Goal: Task Accomplishment & Management: Complete application form

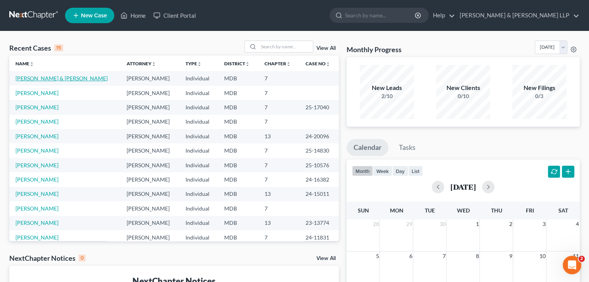
click at [54, 80] on link "[PERSON_NAME] & [PERSON_NAME]" at bounding box center [61, 78] width 92 height 7
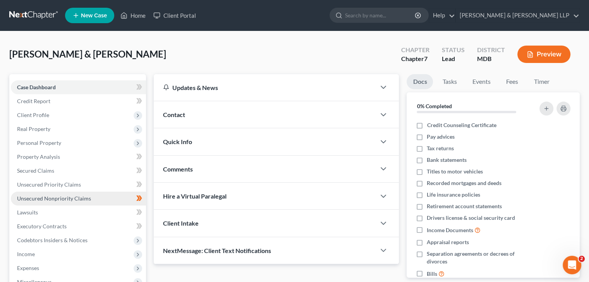
click at [61, 197] on span "Unsecured Nonpriority Claims" at bounding box center [54, 198] width 74 height 7
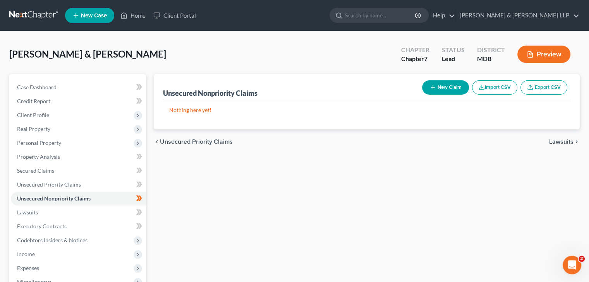
click at [443, 89] on button "New Claim" at bounding box center [445, 87] width 47 height 14
select select "2"
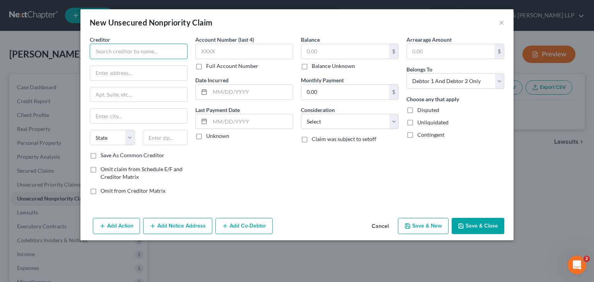
click at [113, 49] on input "text" at bounding box center [139, 51] width 98 height 15
type input "NBT Bank N/A"
type input "P"
type input "PO Box 351"
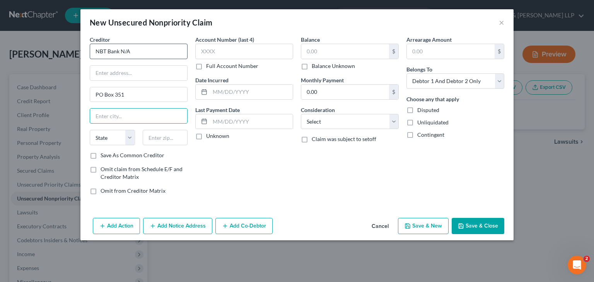
type input "n"
type input "[GEOGRAPHIC_DATA]"
select select "35"
type input "13815"
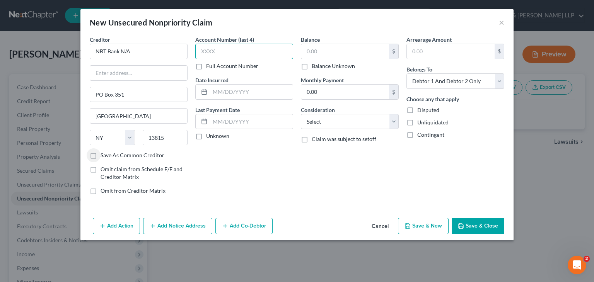
click at [210, 52] on input "text" at bounding box center [244, 51] width 98 height 15
type input "6566"
type input "0"
type input "[DATE]"
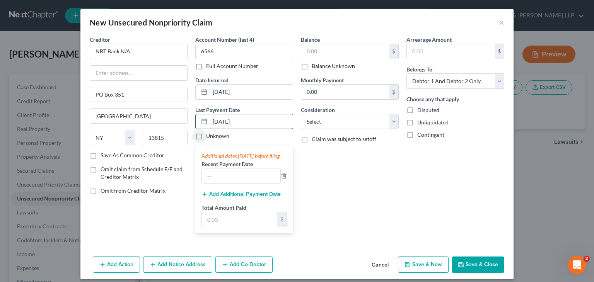
click at [255, 122] on input "[DATE]" at bounding box center [251, 122] width 83 height 15
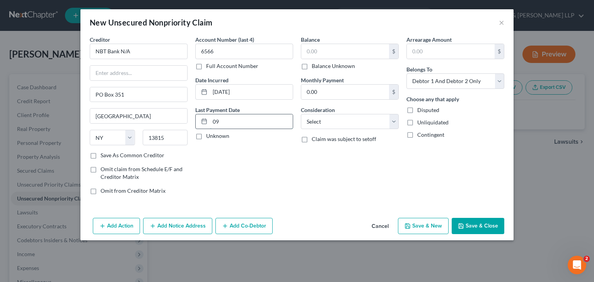
type input "0"
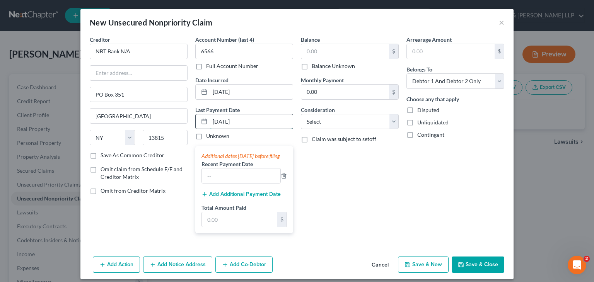
type input "[DATE]"
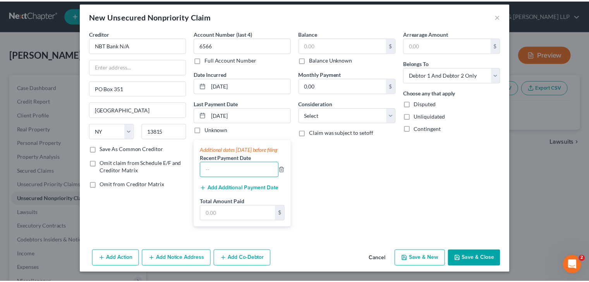
scroll to position [13, 0]
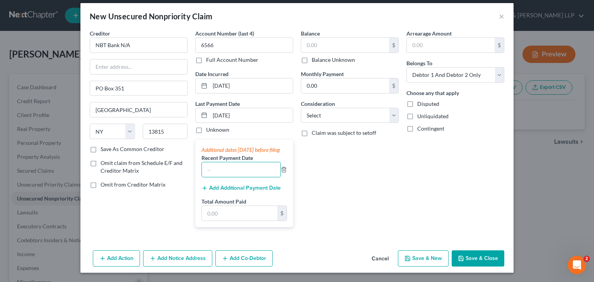
click at [308, 156] on div "Balance $ Balance Unknown Balance Undetermined $ Balance Unknown Monthly Paymen…" at bounding box center [350, 131] width 106 height 204
click at [245, 109] on input "[DATE]" at bounding box center [251, 115] width 83 height 15
click at [248, 111] on input "[DATE]" at bounding box center [251, 115] width 83 height 15
click at [232, 164] on input "text" at bounding box center [241, 170] width 79 height 15
type input "[DATE]"
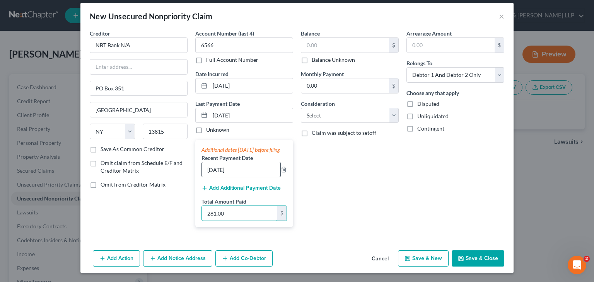
type input "281.00"
click at [354, 38] on input "text" at bounding box center [345, 45] width 88 height 15
click at [350, 41] on input "text" at bounding box center [345, 45] width 88 height 15
type input "58,469"
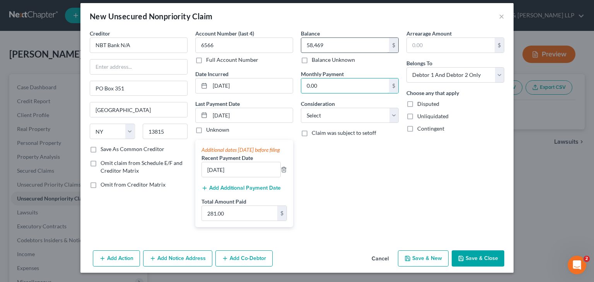
type input "3"
type input "281"
click at [392, 111] on select "Select Cable / Satellite Services Collection Agency Credit Card Debt Debt Couns…" at bounding box center [350, 115] width 98 height 15
select select "20"
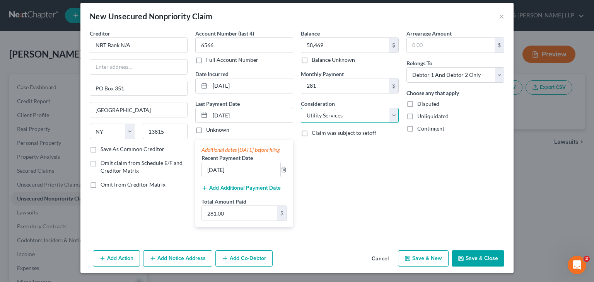
click at [301, 108] on select "Select Cable / Satellite Services Collection Agency Credit Card Debt Debt Couns…" at bounding box center [350, 115] width 98 height 15
click at [470, 259] on button "Save & Close" at bounding box center [478, 259] width 53 height 16
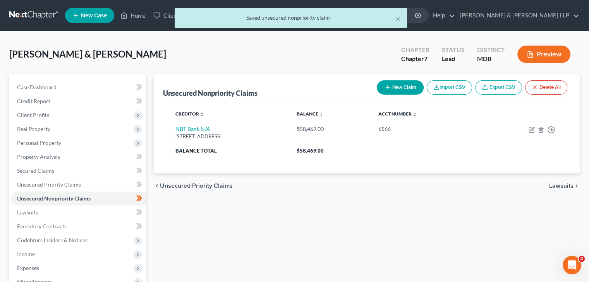
click at [125, 14] on div "× Saved unsecured nonpriority claim" at bounding box center [290, 20] width 589 height 24
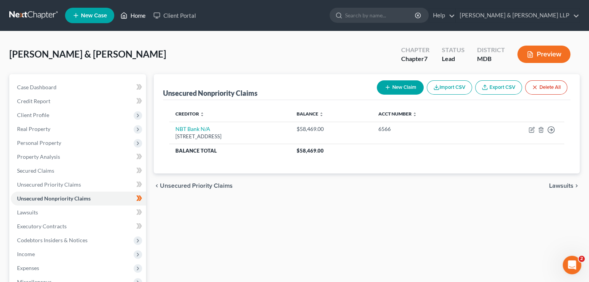
click at [137, 17] on link "Home" at bounding box center [132, 16] width 33 height 14
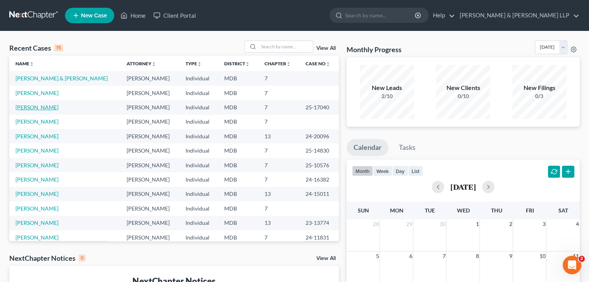
click at [32, 109] on link "[PERSON_NAME]" at bounding box center [36, 107] width 43 height 7
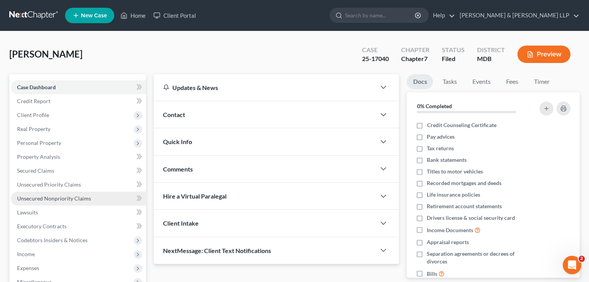
click at [45, 201] on span "Unsecured Nonpriority Claims" at bounding box center [54, 198] width 74 height 7
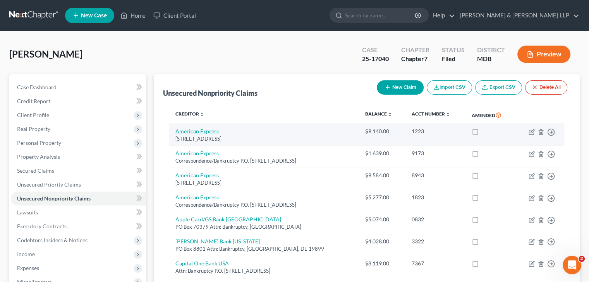
click at [200, 134] on link "American Express" at bounding box center [196, 131] width 43 height 7
select select "45"
select select "2"
select select "0"
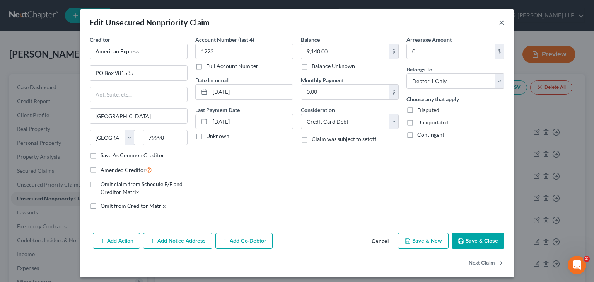
click at [499, 27] on button "×" at bounding box center [501, 22] width 5 height 9
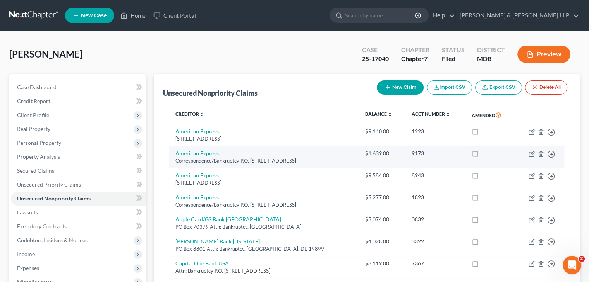
click at [201, 155] on link "American Express" at bounding box center [196, 153] width 43 height 7
select select "45"
select select "2"
select select "0"
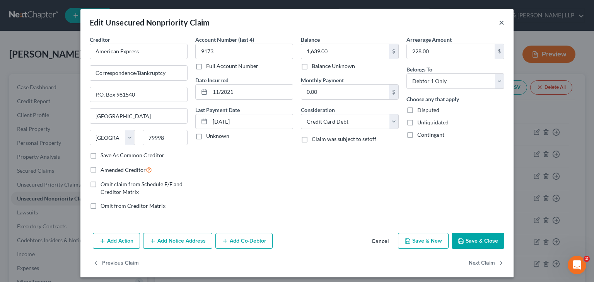
click at [500, 22] on button "×" at bounding box center [501, 22] width 5 height 9
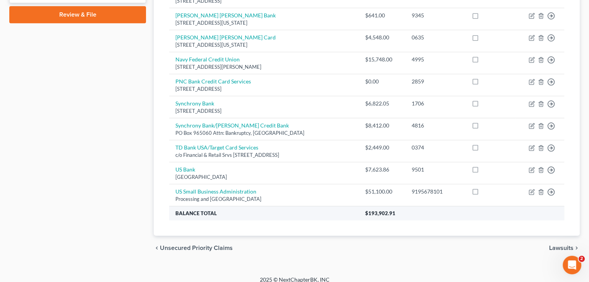
scroll to position [365, 0]
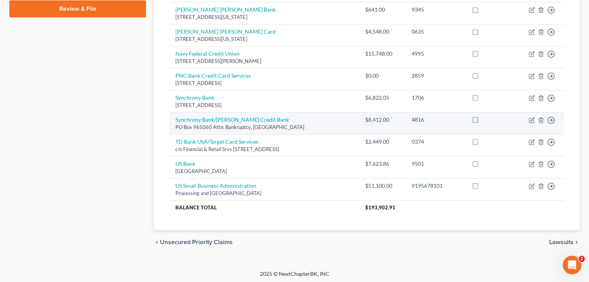
click at [194, 124] on div "PO Box 965060 Attn: Bankruptcy, [GEOGRAPHIC_DATA]" at bounding box center [263, 127] width 177 height 7
click at [197, 121] on link "Synchrony Bank/[PERSON_NAME] Credit Bank" at bounding box center [231, 119] width 113 height 7
select select "9"
select select "2"
select select "0"
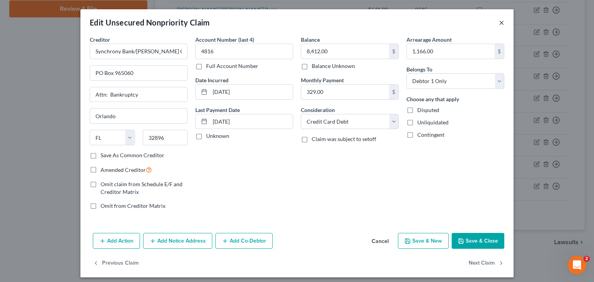
click at [499, 21] on button "×" at bounding box center [501, 22] width 5 height 9
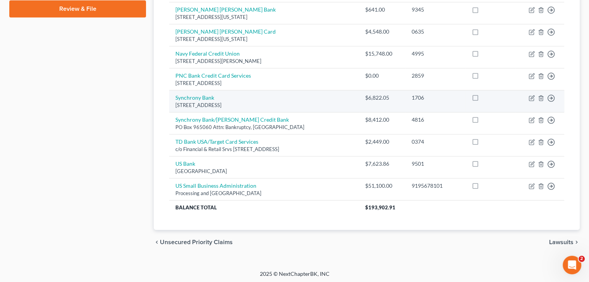
scroll to position [326, 0]
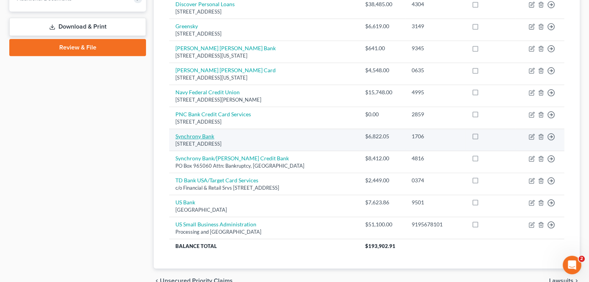
click at [212, 137] on link "Synchrony Bank" at bounding box center [194, 136] width 39 height 7
select select "35"
select select "2"
select select "0"
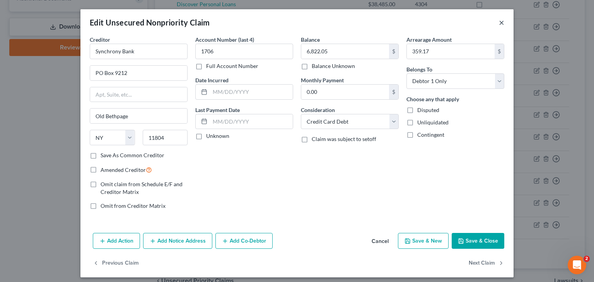
drag, startPoint x: 501, startPoint y: 23, endPoint x: 471, endPoint y: 27, distance: 30.9
click at [501, 23] on button "×" at bounding box center [501, 22] width 5 height 9
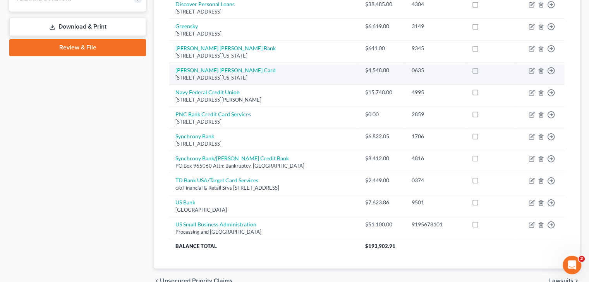
click at [217, 74] on div "[STREET_ADDRESS][US_STATE]" at bounding box center [263, 77] width 177 height 7
click at [219, 67] on link "[PERSON_NAME] [PERSON_NAME] Card" at bounding box center [225, 70] width 100 height 7
select select "19"
select select "2"
select select "0"
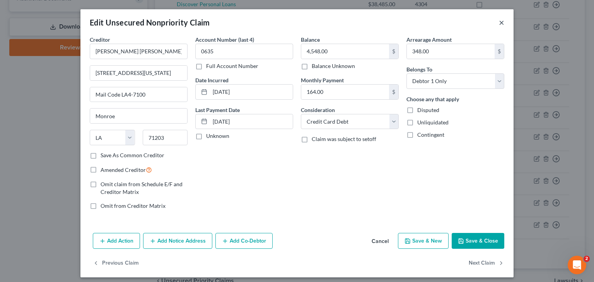
click at [500, 24] on button "×" at bounding box center [501, 22] width 5 height 9
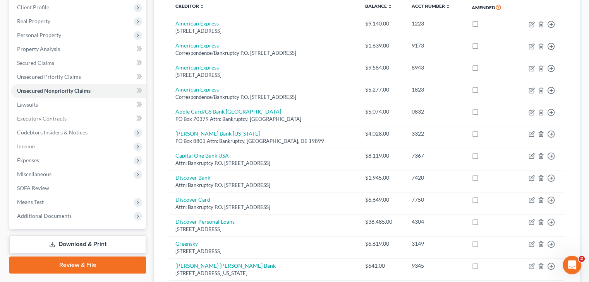
scroll to position [0, 0]
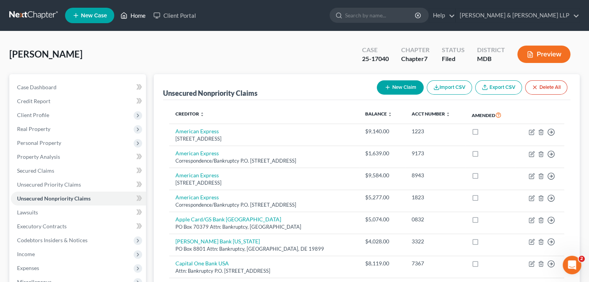
click at [130, 17] on link "Home" at bounding box center [132, 16] width 33 height 14
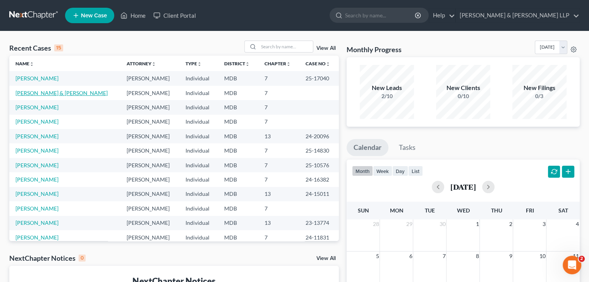
click at [51, 93] on link "[PERSON_NAME] & [PERSON_NAME]" at bounding box center [61, 93] width 92 height 7
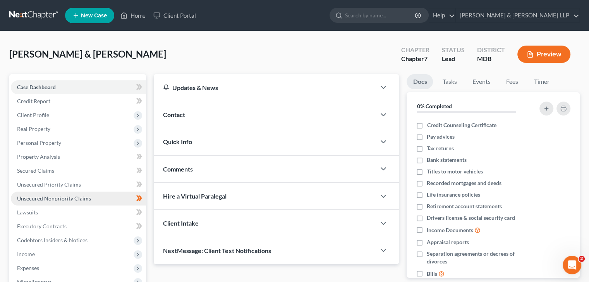
click at [56, 199] on span "Unsecured Nonpriority Claims" at bounding box center [54, 198] width 74 height 7
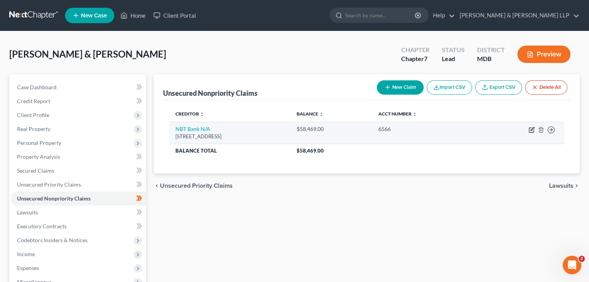
click at [531, 130] on icon "button" at bounding box center [531, 128] width 3 height 3
select select "35"
select select "20"
select select "2"
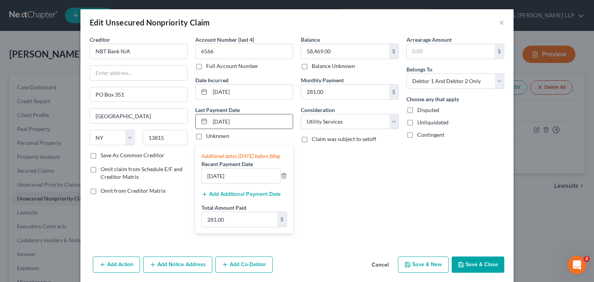
click at [258, 120] on input "[DATE]" at bounding box center [251, 122] width 83 height 15
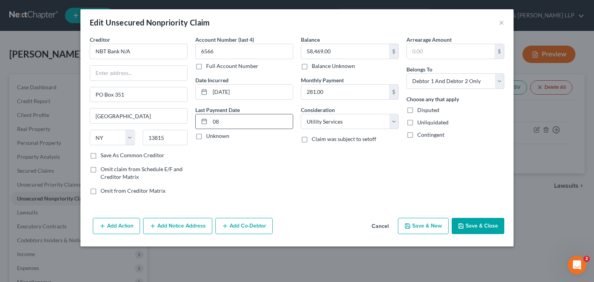
type input "0"
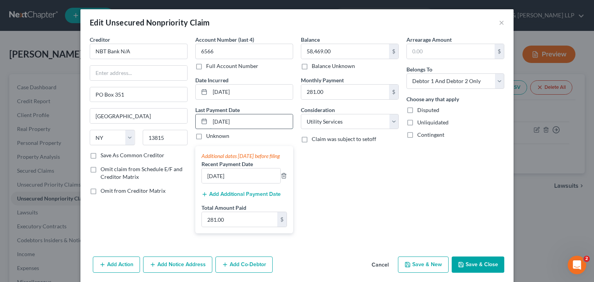
click at [258, 120] on input "[DATE]" at bounding box center [251, 122] width 83 height 15
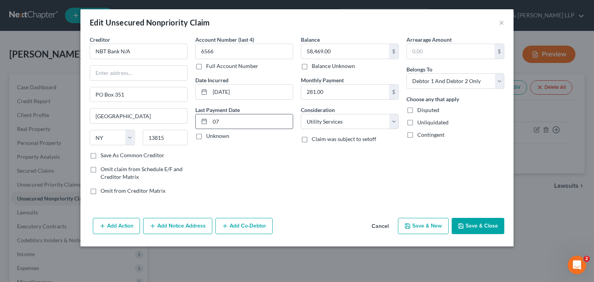
type input "0"
click at [262, 119] on input "07/14/" at bounding box center [251, 122] width 83 height 15
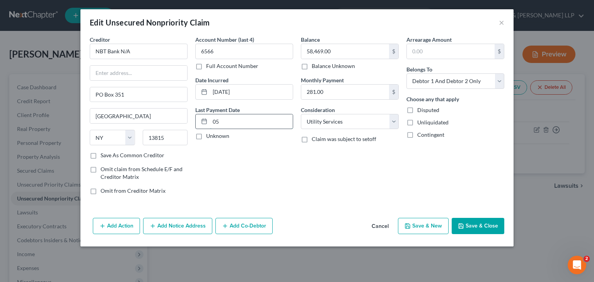
type input "0"
click at [262, 119] on input "07/" at bounding box center [251, 122] width 83 height 15
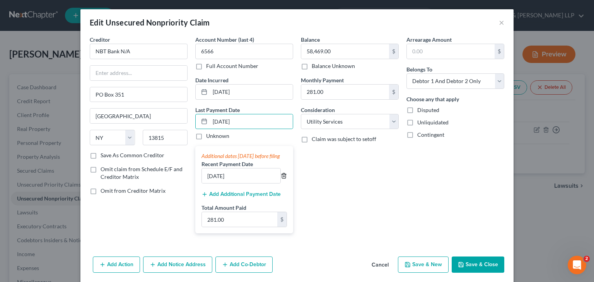
click at [282, 179] on icon "button" at bounding box center [283, 176] width 3 height 5
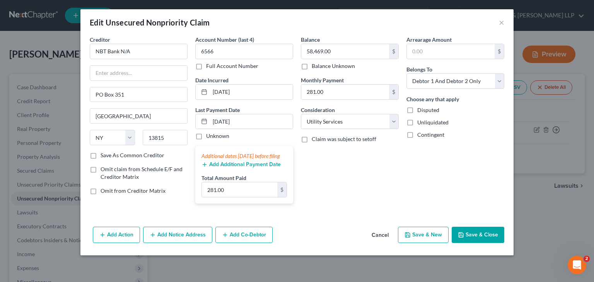
drag, startPoint x: 312, startPoint y: 200, endPoint x: 316, endPoint y: 195, distance: 6.8
click at [312, 199] on div "Balance 58,469.00 $ Balance Unknown Balance Undetermined 58,469.00 $ Balance Un…" at bounding box center [350, 123] width 106 height 175
click at [243, 120] on input "[DATE]" at bounding box center [251, 122] width 83 height 15
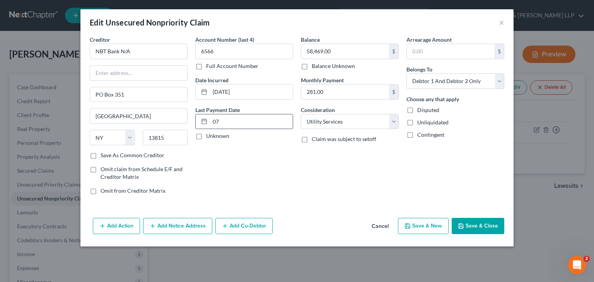
type input "0"
drag, startPoint x: 216, startPoint y: 122, endPoint x: 223, endPoint y: 122, distance: 7.7
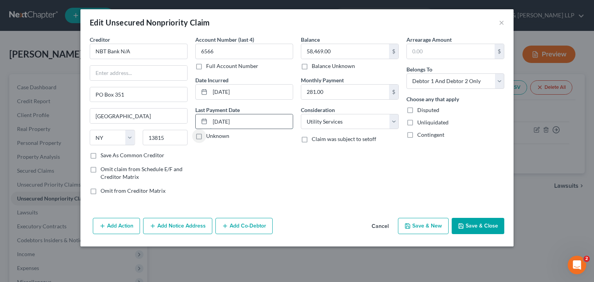
click at [216, 122] on input "[DATE]" at bounding box center [251, 122] width 83 height 15
type input "[DATE]"
click at [471, 228] on button "Save & Close" at bounding box center [478, 226] width 53 height 16
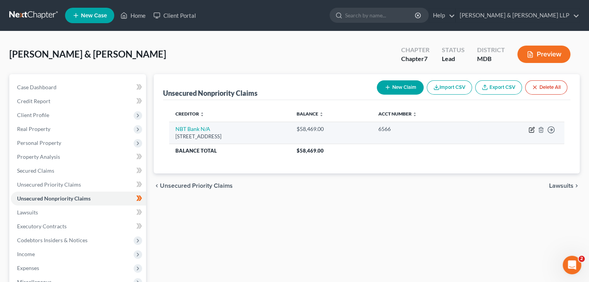
click at [530, 127] on icon "button" at bounding box center [531, 130] width 6 height 6
select select "35"
select select "20"
select select "2"
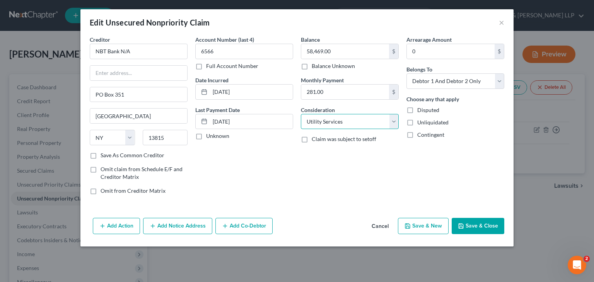
click at [395, 123] on select "Select Cable / Satellite Services Collection Agency Credit Card Debt Debt Couns…" at bounding box center [350, 121] width 98 height 15
click at [301, 114] on select "Select Cable / Satellite Services Collection Agency Credit Card Debt Debt Couns…" at bounding box center [350, 121] width 98 height 15
click at [479, 226] on button "Save & Close" at bounding box center [478, 226] width 53 height 16
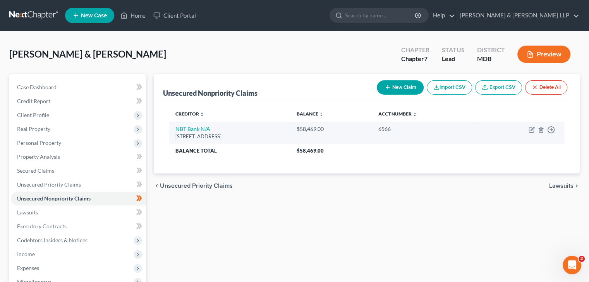
click at [531, 133] on td "Move to D Move to E Move to G Move to Notice Only" at bounding box center [521, 133] width 86 height 22
click at [530, 128] on icon "button" at bounding box center [531, 130] width 6 height 6
select select "35"
select select "20"
select select "2"
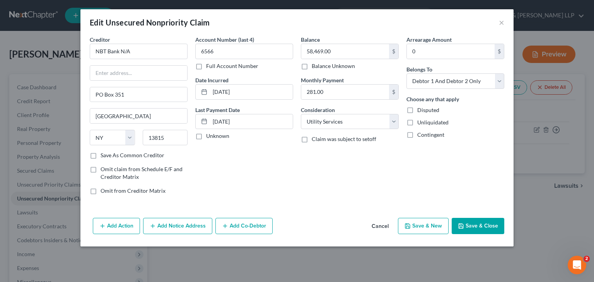
drag, startPoint x: 478, startPoint y: 226, endPoint x: 480, endPoint y: 222, distance: 4.9
click at [478, 226] on button "Save & Close" at bounding box center [478, 226] width 53 height 16
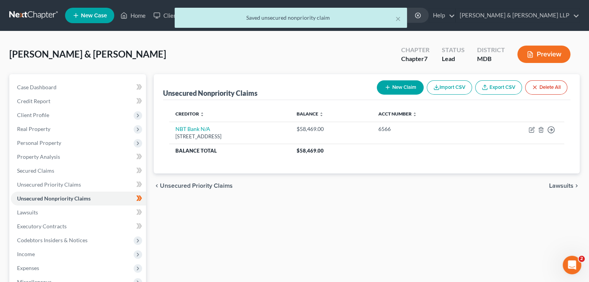
click at [397, 92] on button "New Claim" at bounding box center [400, 87] width 47 height 14
select select "2"
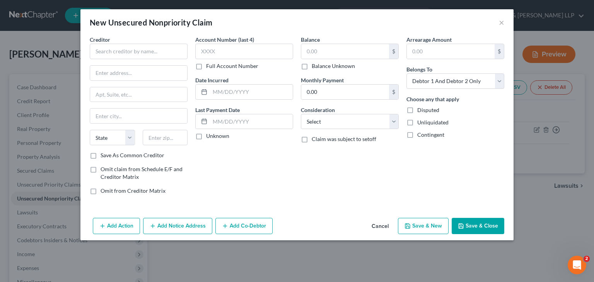
click at [122, 59] on div "Creditor * State [US_STATE] AK AR AZ CA CO [GEOGRAPHIC_DATA] DE DC [GEOGRAPHIC_…" at bounding box center [139, 94] width 98 height 116
click at [129, 56] on input "text" at bounding box center [139, 51] width 98 height 15
type input "h"
type input "Hyundai Capital America"
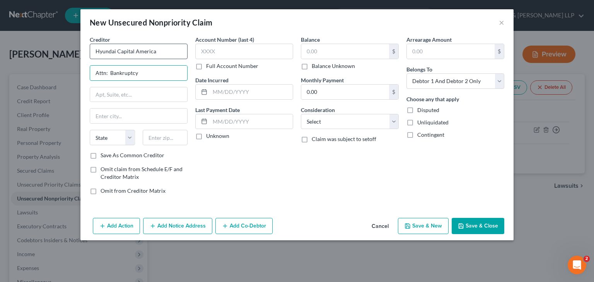
type input "Attn: Bankruptcy"
type input "PO Box 20829"
type input "[GEOGRAPHIC_DATA]"
select select "4"
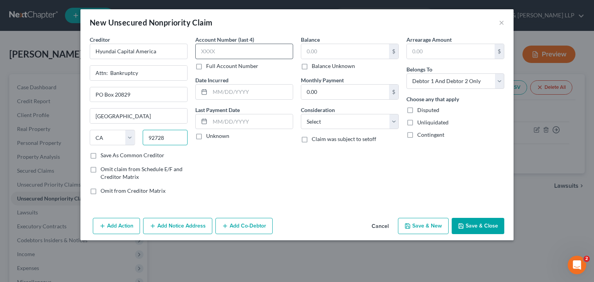
type input "92728"
click at [242, 50] on input "text" at bounding box center [244, 51] width 98 height 15
type input "7696"
click at [231, 90] on input "text" at bounding box center [251, 92] width 83 height 15
type input "[DATE]"
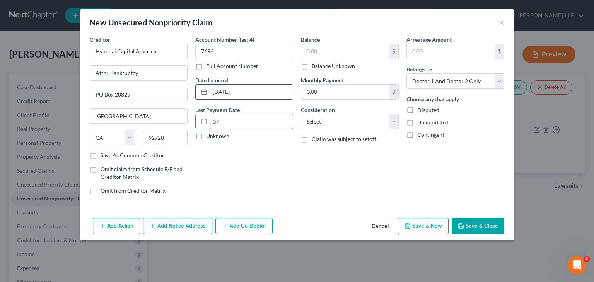
type input "0"
type input "[DATE]"
click at [327, 50] on input "text" at bounding box center [345, 51] width 88 height 15
type input "18,092"
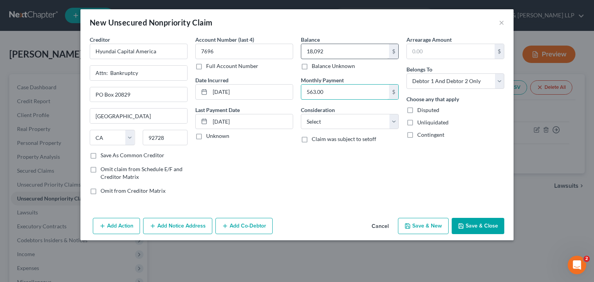
type input "563.00"
click at [366, 123] on select "Select Cable / Satellite Services Collection Agency Credit Card Debt Debt Couns…" at bounding box center [350, 121] width 98 height 15
select select "10"
click at [301, 114] on select "Select Cable / Satellite Services Collection Agency Credit Card Debt Debt Couns…" at bounding box center [350, 121] width 98 height 15
click at [474, 226] on button "Save & Close" at bounding box center [478, 226] width 53 height 16
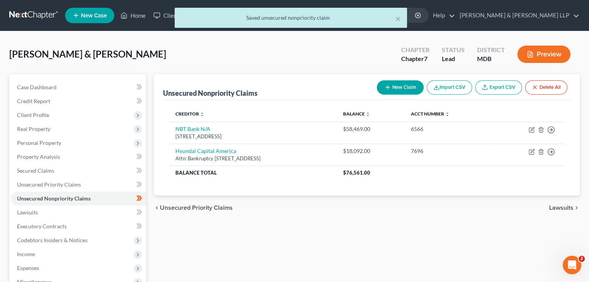
click at [142, 17] on div "× Saved unsecured nonpriority claim" at bounding box center [290, 20] width 589 height 24
click at [127, 12] on div "Home New Case Client Portal [PERSON_NAME] & [PERSON_NAME] LLP [EMAIL_ADDRESS][D…" at bounding box center [294, 205] width 589 height 411
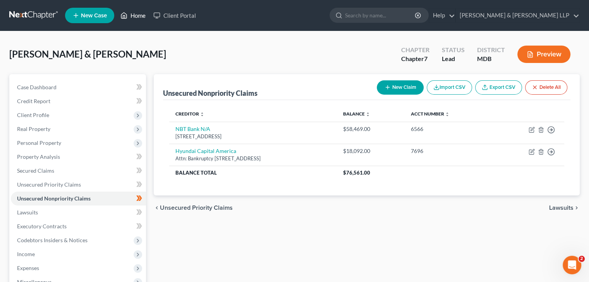
click at [128, 13] on link "Home" at bounding box center [132, 16] width 33 height 14
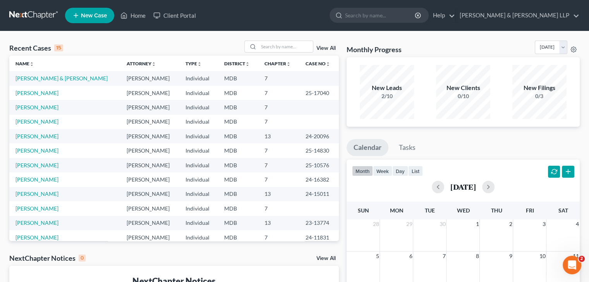
click at [32, 98] on td "[PERSON_NAME]" at bounding box center [64, 93] width 111 height 14
click at [34, 93] on link "[PERSON_NAME]" at bounding box center [36, 93] width 43 height 7
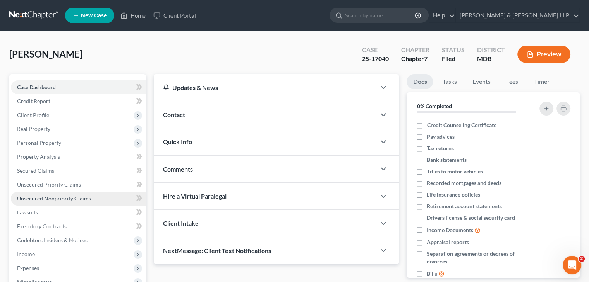
click at [53, 195] on span "Unsecured Nonpriority Claims" at bounding box center [54, 198] width 74 height 7
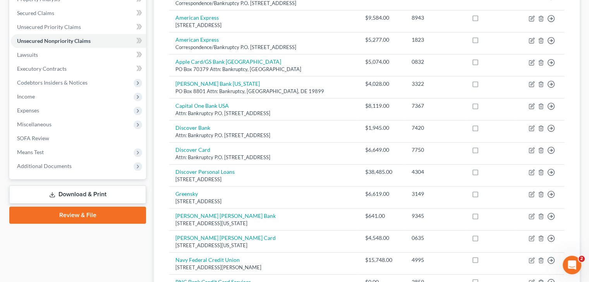
scroll to position [77, 0]
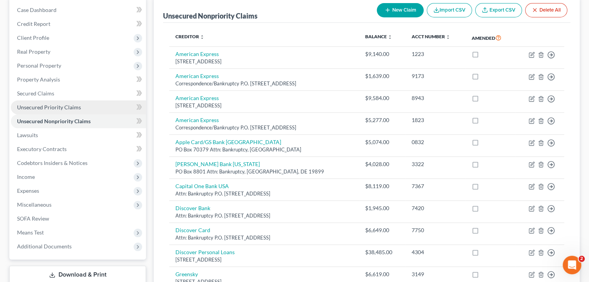
click at [54, 107] on span "Unsecured Priority Claims" at bounding box center [49, 107] width 64 height 7
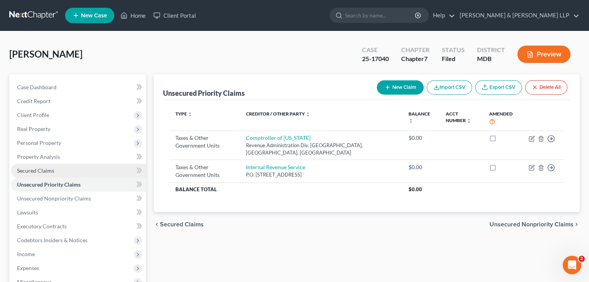
click at [45, 172] on span "Secured Claims" at bounding box center [35, 171] width 37 height 7
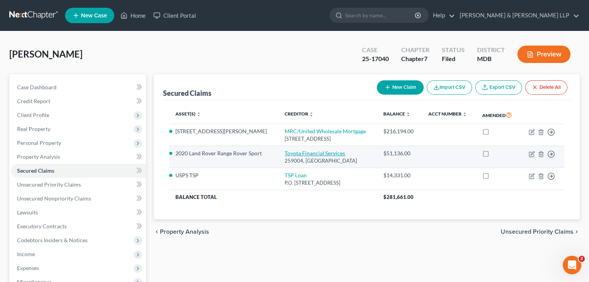
click at [308, 155] on link "Toyota Financial Services" at bounding box center [314, 153] width 60 height 7
select select "45"
select select "2"
select select "0"
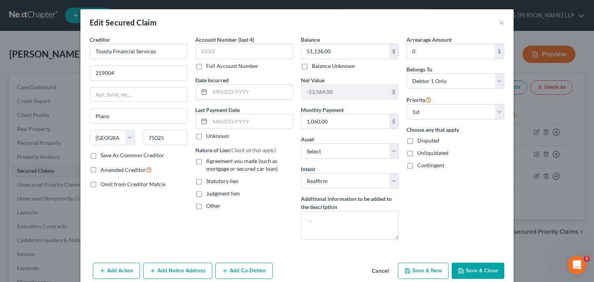
click at [464, 271] on button "Save & Close" at bounding box center [478, 271] width 53 height 16
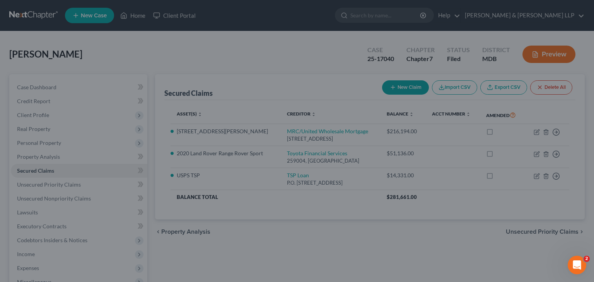
select select "19"
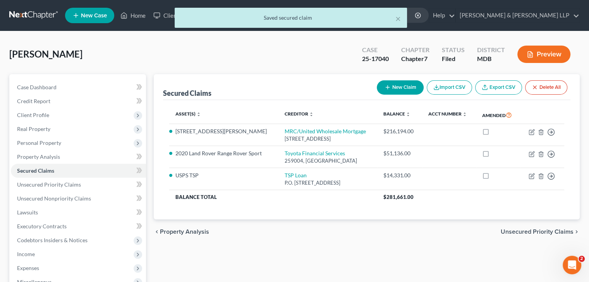
click at [130, 18] on div "× Saved secured claim" at bounding box center [290, 20] width 589 height 24
click at [130, 17] on div "× Saved secured claim" at bounding box center [290, 20] width 589 height 24
click at [125, 16] on div "× Saved secured claim" at bounding box center [290, 20] width 589 height 24
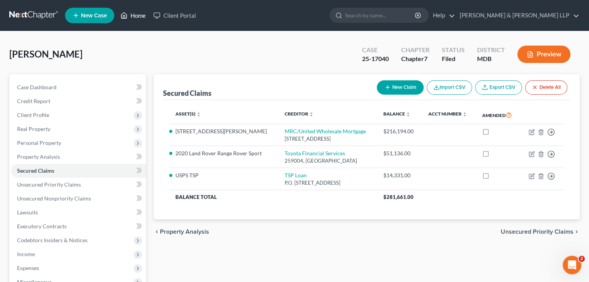
click at [129, 15] on link "Home" at bounding box center [132, 16] width 33 height 14
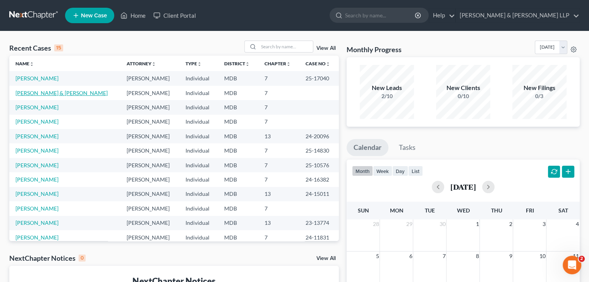
click at [31, 91] on link "[PERSON_NAME] & [PERSON_NAME]" at bounding box center [61, 93] width 92 height 7
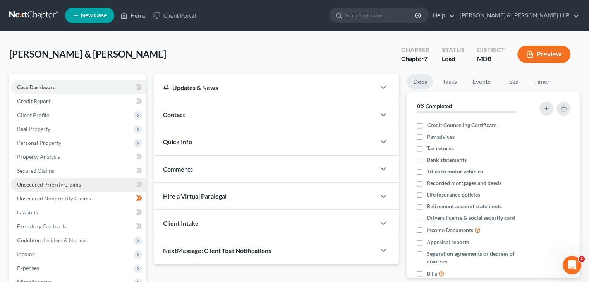
click at [38, 182] on span "Unsecured Priority Claims" at bounding box center [49, 184] width 64 height 7
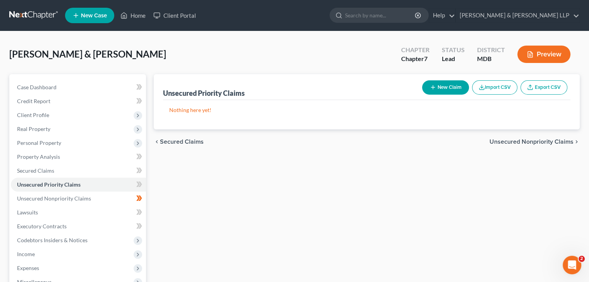
click at [445, 84] on button "New Claim" at bounding box center [445, 87] width 47 height 14
select select "2"
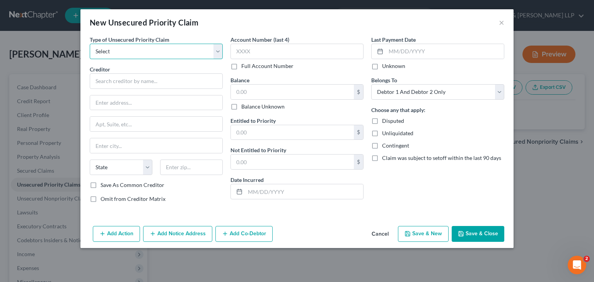
click at [116, 50] on select "Select Taxes & Other Government Units Domestic Support Obligations Extensions o…" at bounding box center [156, 51] width 133 height 15
drag, startPoint x: 385, startPoint y: 235, endPoint x: 383, endPoint y: 232, distance: 4.0
click at [385, 235] on button "Cancel" at bounding box center [380, 234] width 29 height 15
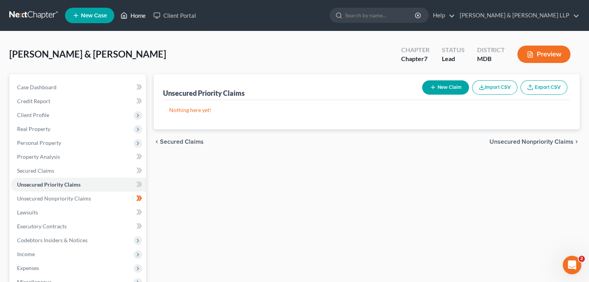
click at [123, 16] on icon at bounding box center [123, 15] width 7 height 9
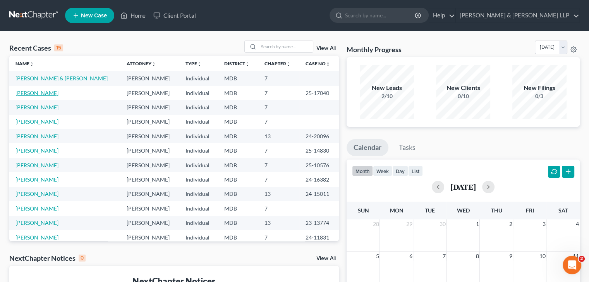
click at [33, 92] on link "[PERSON_NAME]" at bounding box center [36, 93] width 43 height 7
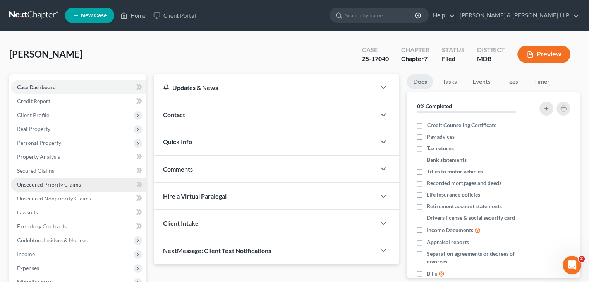
click at [51, 185] on span "Unsecured Priority Claims" at bounding box center [49, 184] width 64 height 7
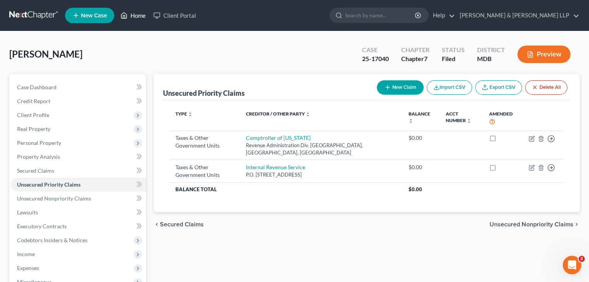
click at [130, 18] on link "Home" at bounding box center [132, 16] width 33 height 14
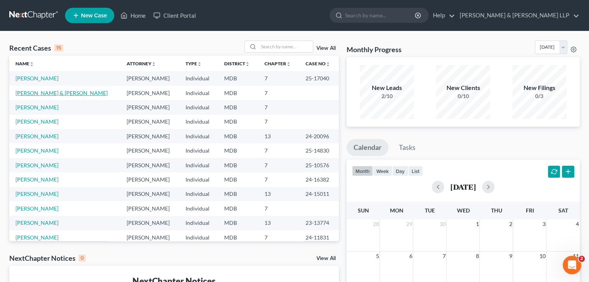
click at [39, 91] on link "[PERSON_NAME] & [PERSON_NAME]" at bounding box center [61, 93] width 92 height 7
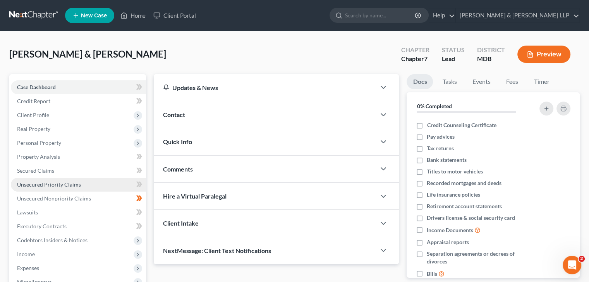
click at [49, 184] on span "Unsecured Priority Claims" at bounding box center [49, 184] width 64 height 7
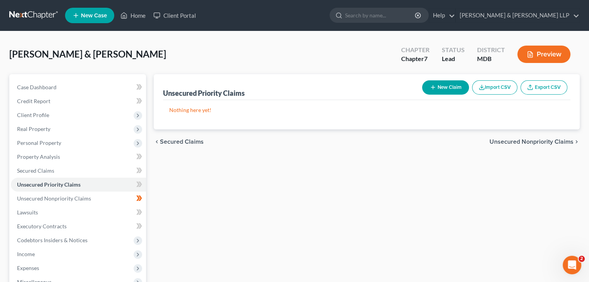
click at [434, 91] on button "New Claim" at bounding box center [445, 87] width 47 height 14
select select "2"
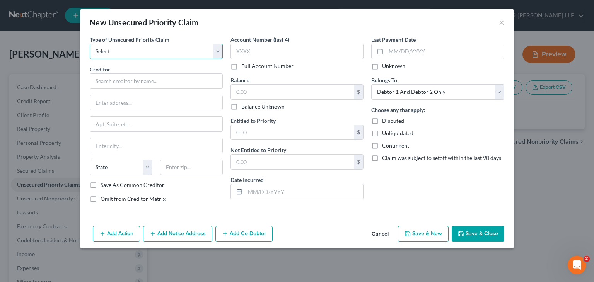
click at [130, 47] on select "Select Taxes & Other Government Units Domestic Support Obligations Extensions o…" at bounding box center [156, 51] width 133 height 15
select select "0"
click at [90, 44] on select "Select Taxes & Other Government Units Domestic Support Obligations Extensions o…" at bounding box center [156, 51] width 133 height 15
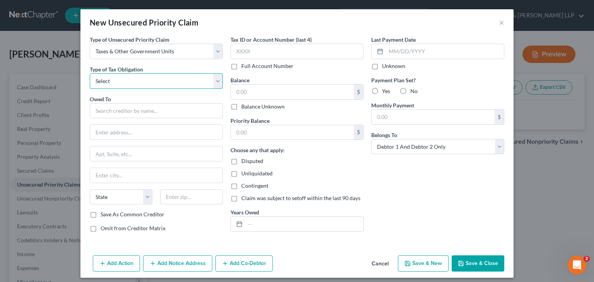
click at [125, 84] on select "Select Federal City State Franchise Tax Board Other" at bounding box center [156, 81] width 133 height 15
select select "0"
click at [90, 74] on select "Select Federal City State Franchise Tax Board Other" at bounding box center [156, 81] width 133 height 15
click at [116, 109] on input "text" at bounding box center [156, 110] width 133 height 15
click at [42, 57] on div "New Unsecured Priority Claim × Type of Unsecured Priority Claim * Select Taxes …" at bounding box center [297, 141] width 594 height 282
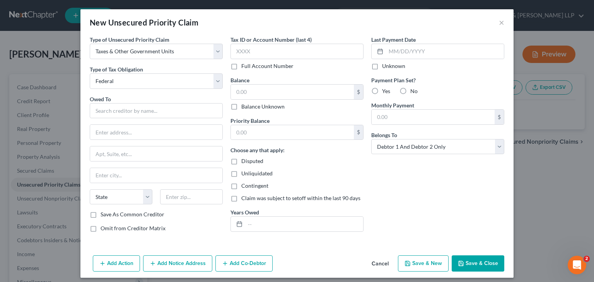
click at [474, 262] on button "Save & Close" at bounding box center [478, 264] width 53 height 16
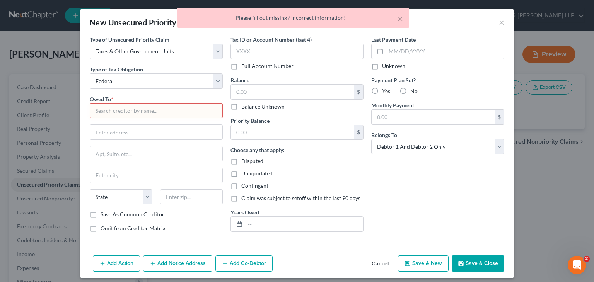
click at [498, 24] on div "× Please fill out missing / incorrect information!" at bounding box center [293, 20] width 594 height 24
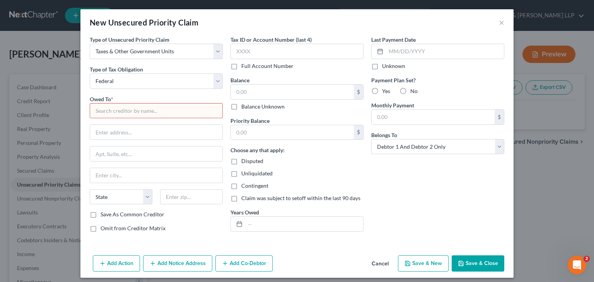
click at [383, 262] on button "Cancel" at bounding box center [380, 264] width 29 height 15
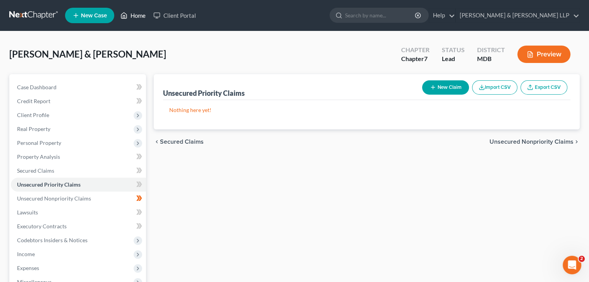
click at [139, 14] on link "Home" at bounding box center [132, 16] width 33 height 14
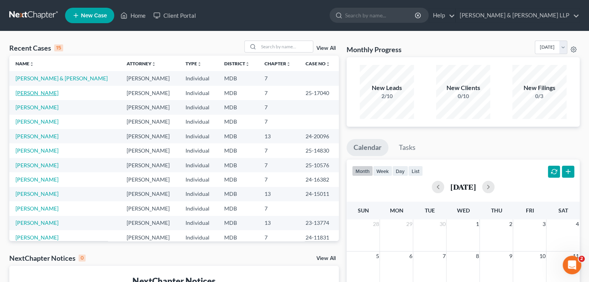
click at [39, 96] on link "[PERSON_NAME]" at bounding box center [36, 93] width 43 height 7
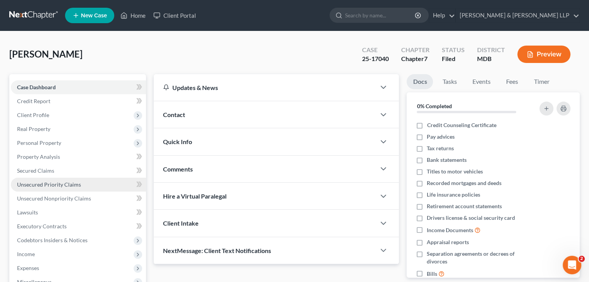
click at [46, 187] on span "Unsecured Priority Claims" at bounding box center [49, 184] width 64 height 7
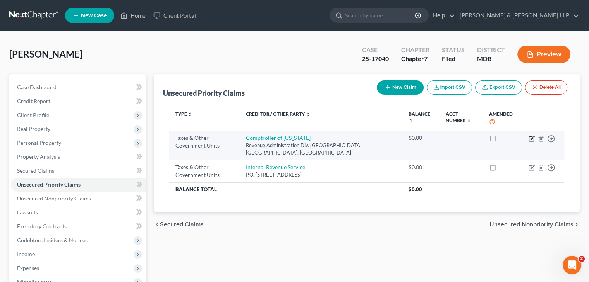
click at [530, 139] on icon "button" at bounding box center [531, 139] width 6 height 6
select select "2"
select select "21"
select select "0"
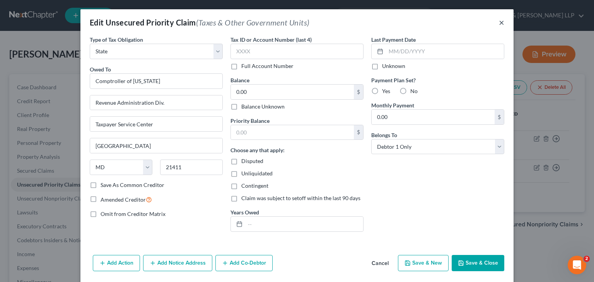
click at [500, 21] on button "×" at bounding box center [501, 22] width 5 height 9
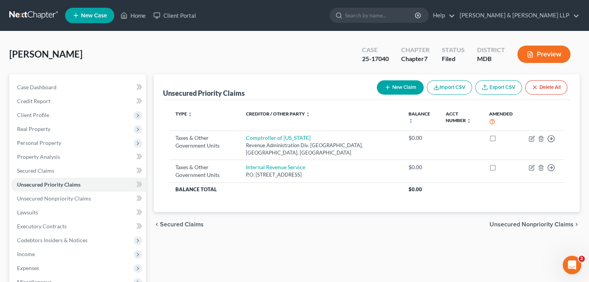
drag, startPoint x: 484, startPoint y: 242, endPoint x: 480, endPoint y: 228, distance: 14.3
click at [484, 240] on div "Unsecured Priority Claims New Claim Import CSV Export CSV Delete All Type expan…" at bounding box center [366, 228] width 433 height 308
click at [147, 19] on link "Home" at bounding box center [132, 16] width 33 height 14
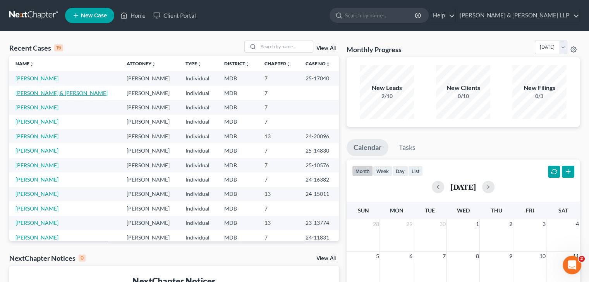
click at [43, 91] on link "[PERSON_NAME] & [PERSON_NAME]" at bounding box center [61, 93] width 92 height 7
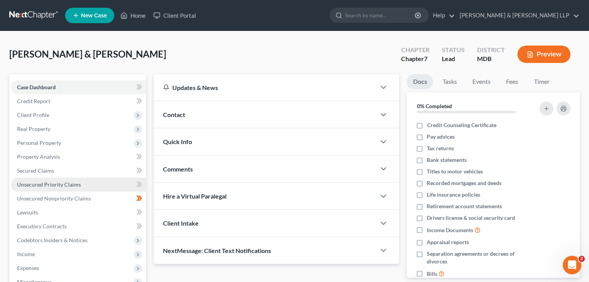
click at [45, 184] on span "Unsecured Priority Claims" at bounding box center [49, 184] width 64 height 7
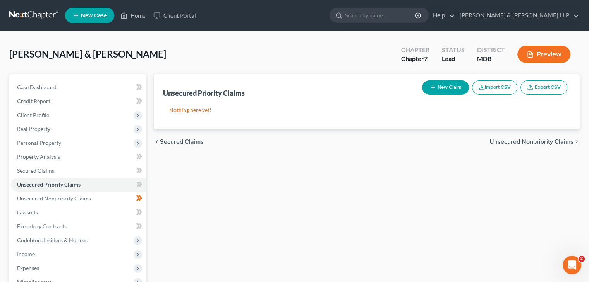
click at [433, 86] on line "button" at bounding box center [433, 87] width 0 height 3
select select "2"
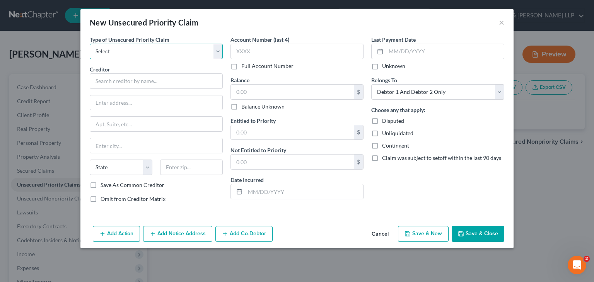
click at [144, 51] on select "Select Taxes & Other Government Units Domestic Support Obligations Extensions o…" at bounding box center [156, 51] width 133 height 15
select select "0"
click at [90, 44] on select "Select Taxes & Other Government Units Domestic Support Obligations Extensions o…" at bounding box center [156, 51] width 133 height 15
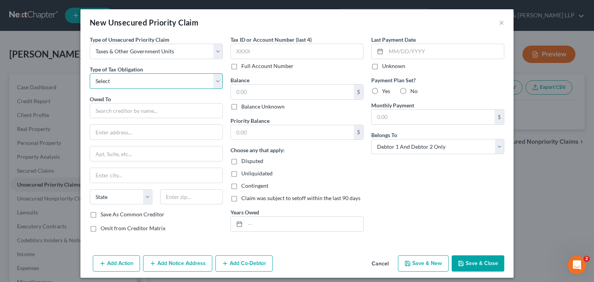
click at [135, 84] on select "Select Federal City State Franchise Tax Board Other" at bounding box center [156, 81] width 133 height 15
select select "0"
click at [90, 74] on select "Select Federal City State Franchise Tax Board Other" at bounding box center [156, 81] width 133 height 15
click at [121, 110] on input "text" at bounding box center [156, 110] width 133 height 15
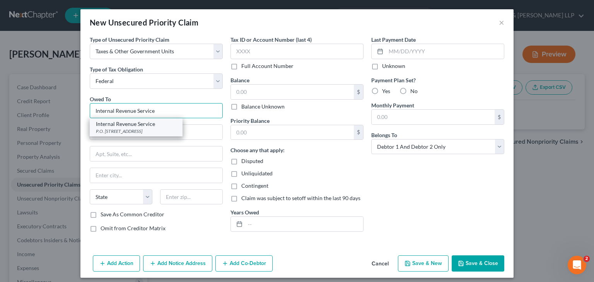
type input "Internal Revenue Service"
click at [142, 132] on div "P.O. [STREET_ADDRESS]" at bounding box center [136, 131] width 80 height 7
type input "P.O. Box 21126"
type input "[GEOGRAPHIC_DATA]"
select select "39"
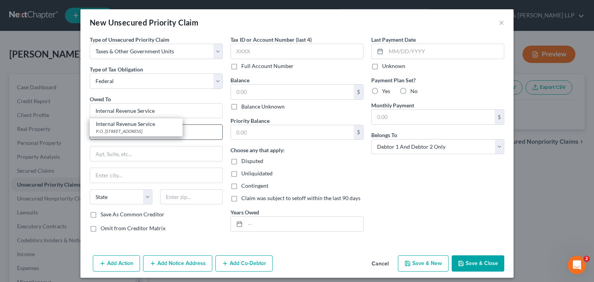
type input "19114"
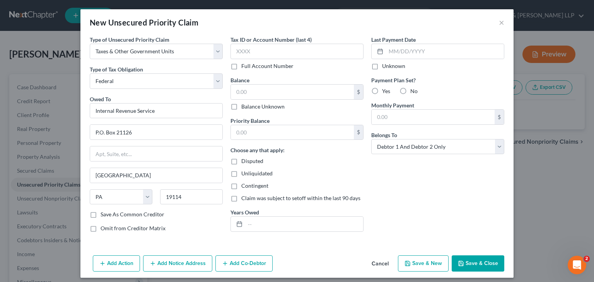
click at [472, 262] on button "Save & Close" at bounding box center [478, 264] width 53 height 16
type input "0.00"
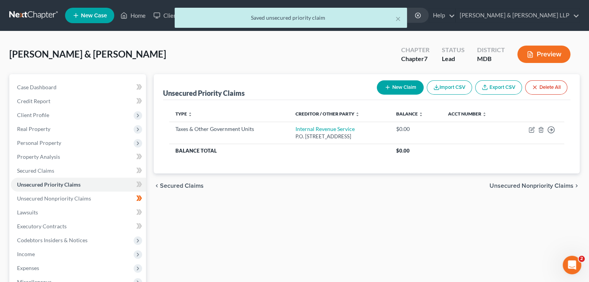
click at [398, 86] on button "New Claim" at bounding box center [400, 87] width 47 height 14
select select "2"
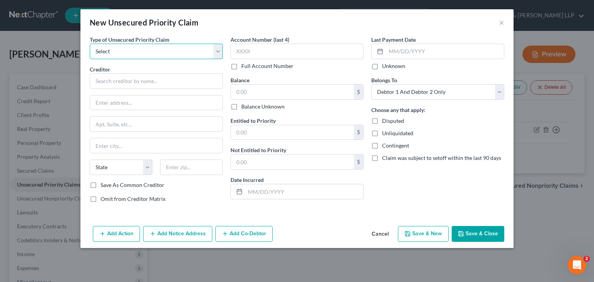
click at [146, 56] on select "Select Taxes & Other Government Units Domestic Support Obligations Extensions o…" at bounding box center [156, 51] width 133 height 15
select select "0"
click at [90, 44] on select "Select Taxes & Other Government Units Domestic Support Obligations Extensions o…" at bounding box center [156, 51] width 133 height 15
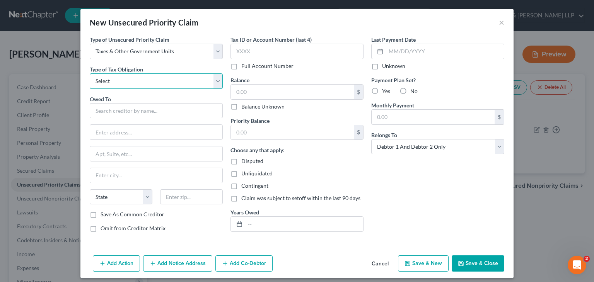
click at [134, 81] on select "Select Federal City State Franchise Tax Board Other" at bounding box center [156, 81] width 133 height 15
select select "2"
click at [90, 74] on select "Select Federal City State Franchise Tax Board Other" at bounding box center [156, 81] width 133 height 15
click at [110, 116] on input "text" at bounding box center [156, 110] width 133 height 15
type input "C"
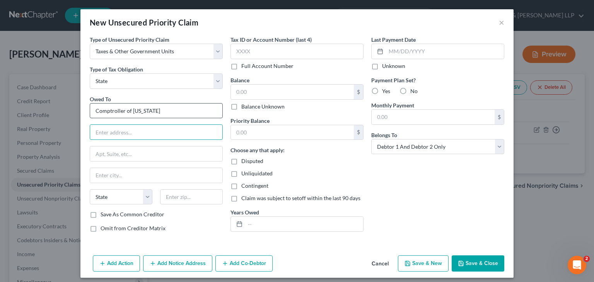
type input "Comptroller of [US_STATE]"
click at [377, 260] on button "Cancel" at bounding box center [380, 264] width 29 height 15
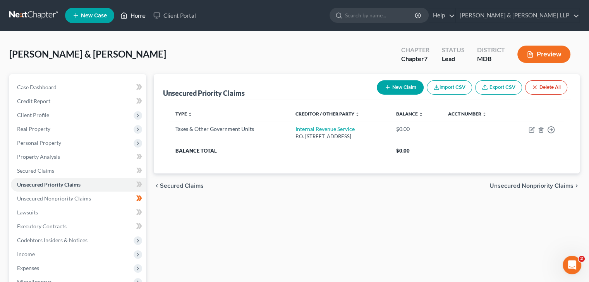
click at [131, 17] on link "Home" at bounding box center [132, 16] width 33 height 14
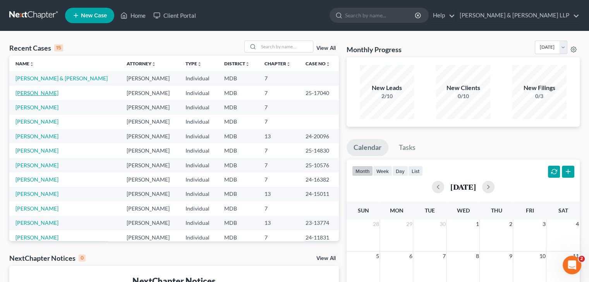
click at [40, 93] on link "[PERSON_NAME]" at bounding box center [36, 93] width 43 height 7
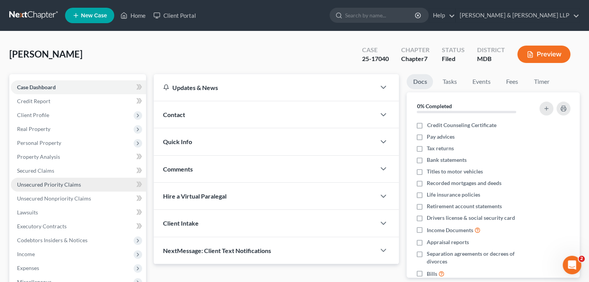
click at [59, 186] on span "Unsecured Priority Claims" at bounding box center [49, 184] width 64 height 7
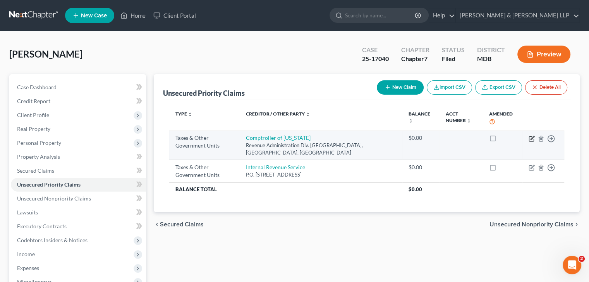
click at [532, 140] on icon "button" at bounding box center [531, 139] width 6 height 6
select select "2"
select select "21"
select select "0"
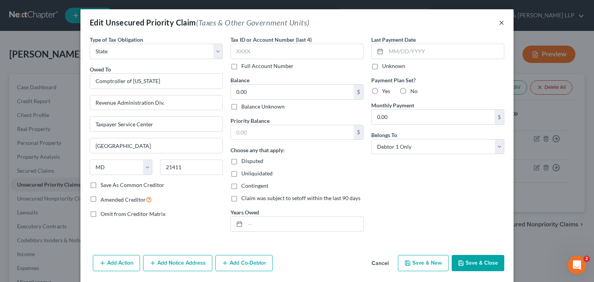
click at [499, 21] on button "×" at bounding box center [501, 22] width 5 height 9
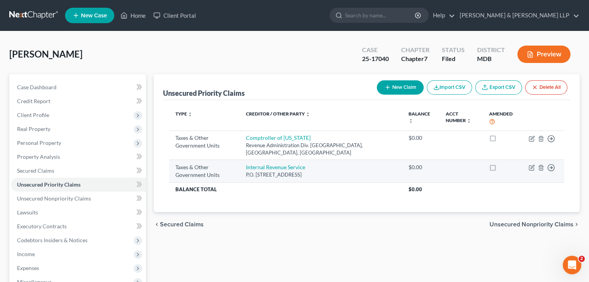
click at [500, 169] on label at bounding box center [500, 169] width 0 height 0
click at [503, 169] on input "checkbox" at bounding box center [505, 166] width 5 height 5
click at [500, 169] on label at bounding box center [500, 169] width 0 height 0
click at [503, 167] on input "checkbox" at bounding box center [505, 166] width 5 height 5
checkbox input "false"
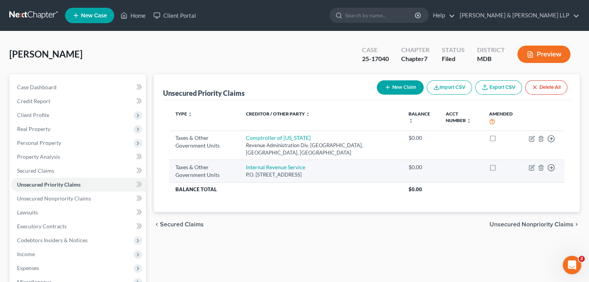
click at [535, 169] on td "Move to D Move to F Move to G Move to Notice Only" at bounding box center [543, 171] width 42 height 22
click at [529, 169] on icon "button" at bounding box center [531, 168] width 6 height 6
select select "0"
select select "39"
select select "0"
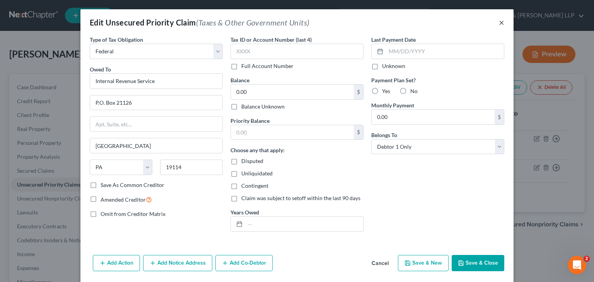
click at [501, 22] on button "×" at bounding box center [501, 22] width 5 height 9
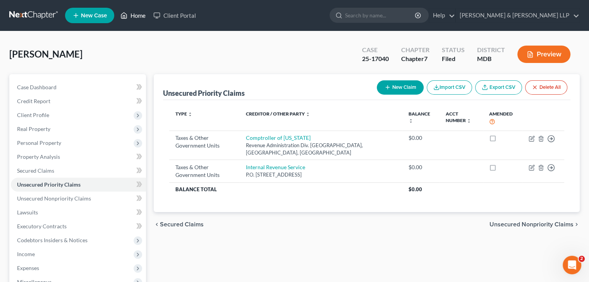
click at [130, 16] on link "Home" at bounding box center [132, 16] width 33 height 14
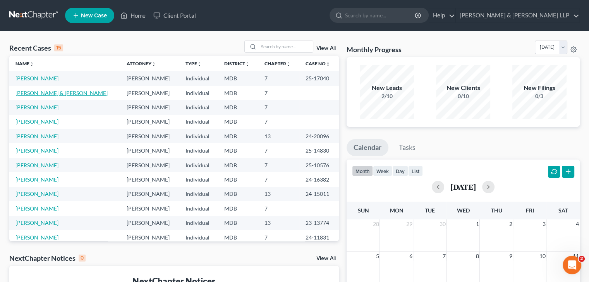
click at [34, 93] on link "[PERSON_NAME] & [PERSON_NAME]" at bounding box center [61, 93] width 92 height 7
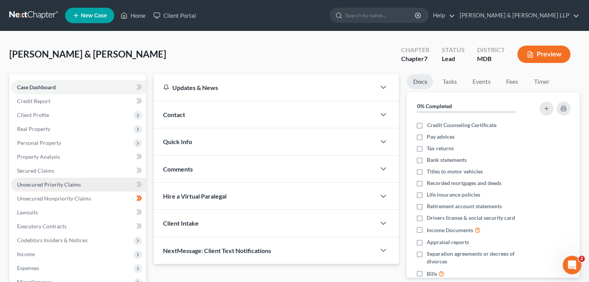
drag, startPoint x: 66, startPoint y: 186, endPoint x: 70, endPoint y: 185, distance: 3.9
click at [66, 186] on span "Unsecured Priority Claims" at bounding box center [49, 184] width 64 height 7
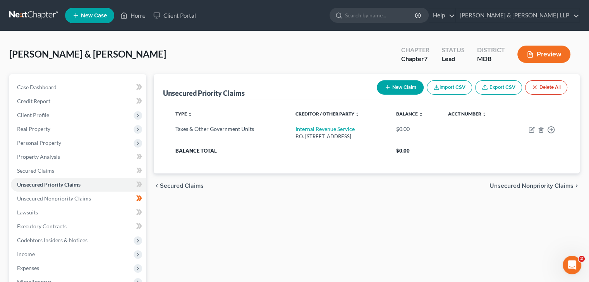
click at [406, 89] on button "New Claim" at bounding box center [400, 87] width 47 height 14
select select "2"
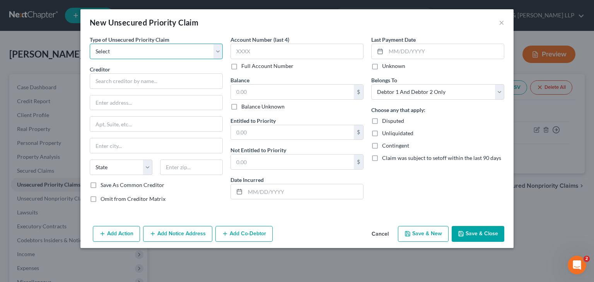
click at [127, 52] on select "Select Taxes & Other Government Units Domestic Support Obligations Extensions o…" at bounding box center [156, 51] width 133 height 15
select select "0"
click at [90, 44] on select "Select Taxes & Other Government Units Domestic Support Obligations Extensions o…" at bounding box center [156, 51] width 133 height 15
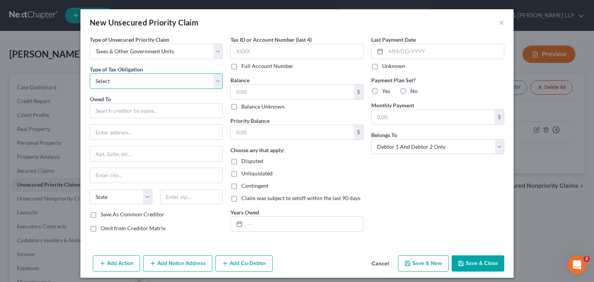
click at [125, 80] on select "Select Federal City State Franchise Tax Board Other" at bounding box center [156, 81] width 133 height 15
select select "2"
click at [90, 74] on select "Select Federal City State Franchise Tax Board Other" at bounding box center [156, 81] width 133 height 15
click at [111, 112] on input "text" at bounding box center [156, 110] width 133 height 15
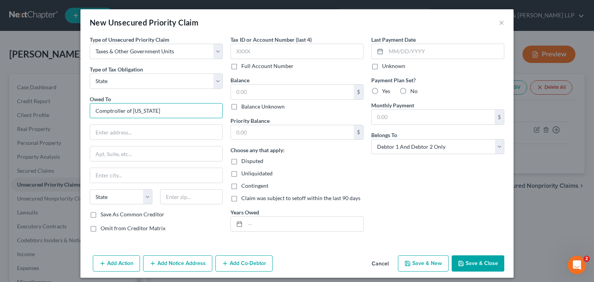
click at [110, 111] on input "Comptroller of [US_STATE]" at bounding box center [156, 110] width 133 height 15
type input "Comptroller of [US_STATE]"
type input "Revenue Administration Div."
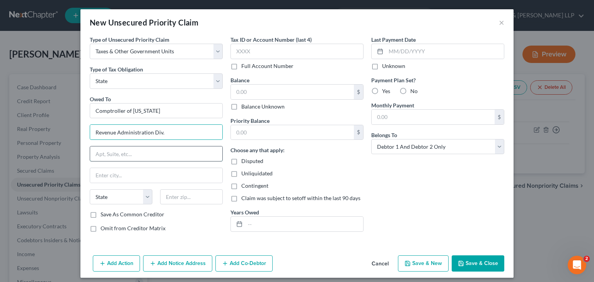
click at [141, 152] on input "text" at bounding box center [156, 154] width 132 height 15
type input "Taxpayer Service Center"
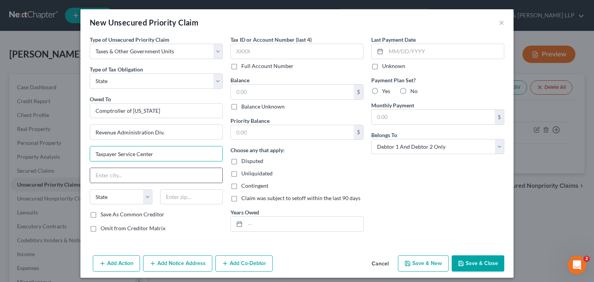
click at [144, 172] on input "text" at bounding box center [156, 175] width 132 height 15
type input "[GEOGRAPHIC_DATA]"
click at [130, 192] on select "State [US_STATE] AK AR AZ CA CO CT DE DC [GEOGRAPHIC_DATA] [GEOGRAPHIC_DATA] GU…" at bounding box center [121, 197] width 63 height 15
select select "21"
click at [90, 190] on select "State [US_STATE] AK AR AZ CA CO CT DE DC [GEOGRAPHIC_DATA] [GEOGRAPHIC_DATA] GU…" at bounding box center [121, 197] width 63 height 15
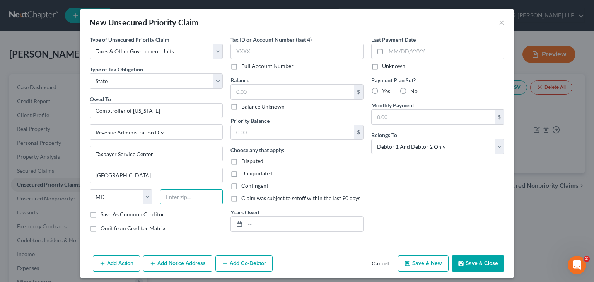
click at [169, 197] on input "text" at bounding box center [191, 197] width 63 height 15
type input "21411"
click at [473, 262] on button "Save & Close" at bounding box center [478, 264] width 53 height 16
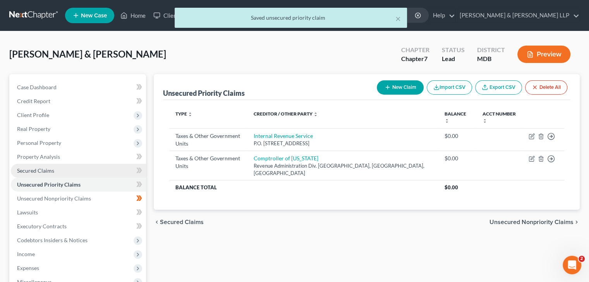
click at [39, 172] on span "Secured Claims" at bounding box center [35, 171] width 37 height 7
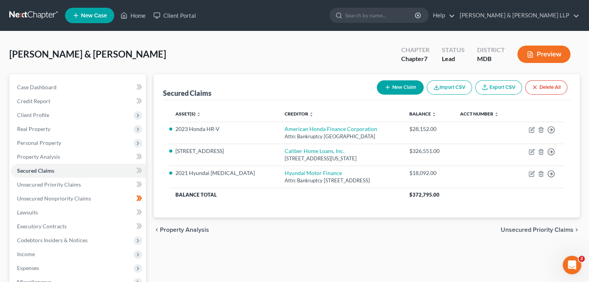
click at [396, 96] on div "New Claim Import CSV Export CSV Delete All" at bounding box center [471, 87] width 197 height 21
click at [389, 87] on icon "button" at bounding box center [387, 87] width 6 height 6
select select "2"
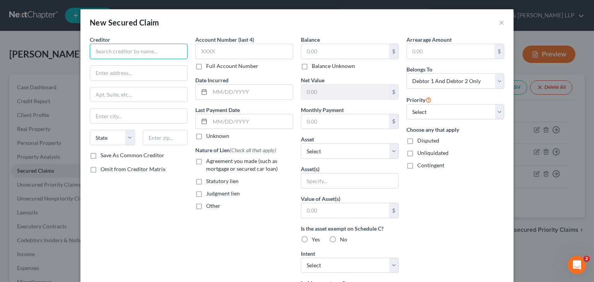
click at [116, 48] on input "text" at bounding box center [139, 51] width 98 height 15
type input "NBT Bank NA"
type input "PO Box 149"
type input "Canajoharie"
select select "35"
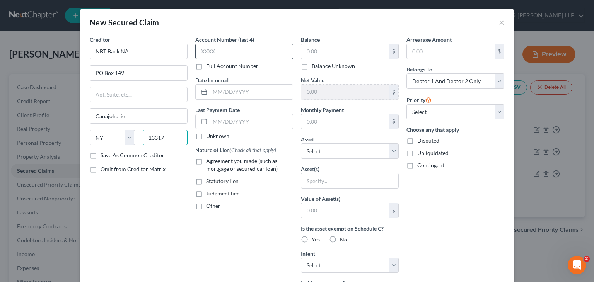
type input "13317"
click at [212, 46] on input "text" at bounding box center [244, 51] width 98 height 15
type input "6566"
click at [226, 93] on input "text" at bounding box center [251, 92] width 83 height 15
type input "[DATE]"
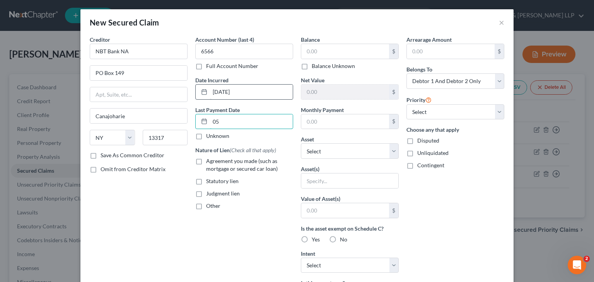
type input "0"
click at [226, 93] on input "11/02/06/2022" at bounding box center [251, 92] width 83 height 15
type input "[DATE]"
drag, startPoint x: 231, startPoint y: 131, endPoint x: 234, endPoint y: 121, distance: 10.8
click at [232, 130] on div "Last Payment Date Unknown" at bounding box center [244, 123] width 98 height 34
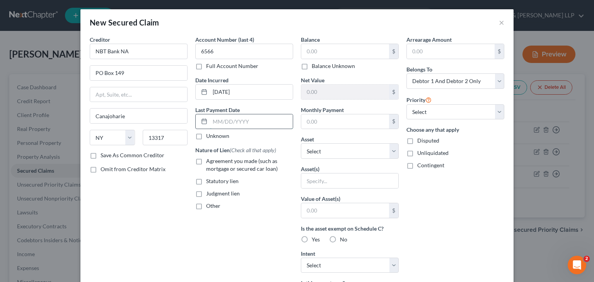
click at [235, 120] on input "text" at bounding box center [251, 122] width 83 height 15
type input "0"
type input "[DATE]"
click at [317, 53] on input "text" at bounding box center [345, 51] width 88 height 15
type input "58,469"
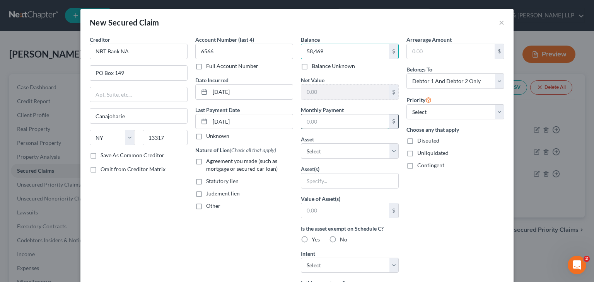
click at [319, 125] on input "text" at bounding box center [345, 122] width 88 height 15
type input "281"
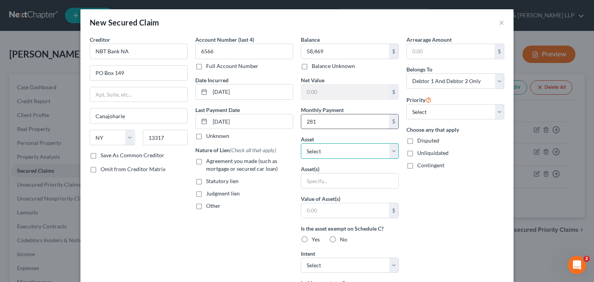
select select "0"
click at [327, 149] on select "Select Other Multiple Assets [STREET_ADDRESS][PERSON_NAME] - $390600.0 2021 Hyu…" at bounding box center [350, 151] width 98 height 15
click at [449, 216] on div "Arrearage Amount $ Belongs To * Select Debtor 1 Only Debtor 2 Only Debtor 1 And…" at bounding box center [456, 208] width 106 height 345
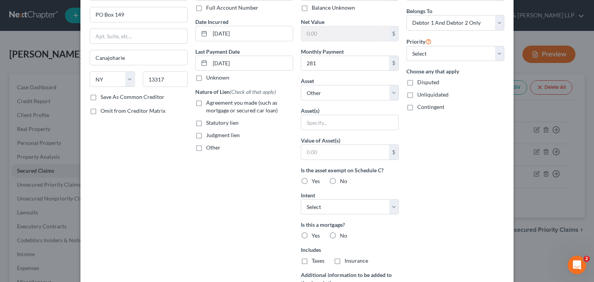
scroll to position [77, 0]
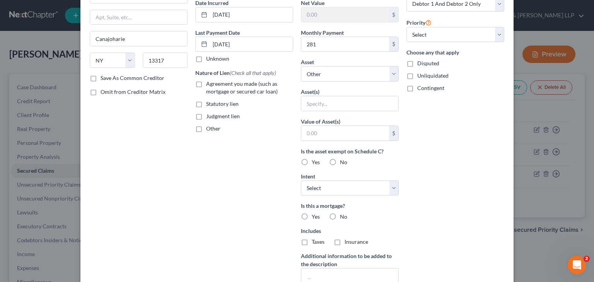
click at [340, 216] on label "No" at bounding box center [343, 217] width 7 height 8
click at [343, 216] on input "No" at bounding box center [345, 215] width 5 height 5
radio input "true"
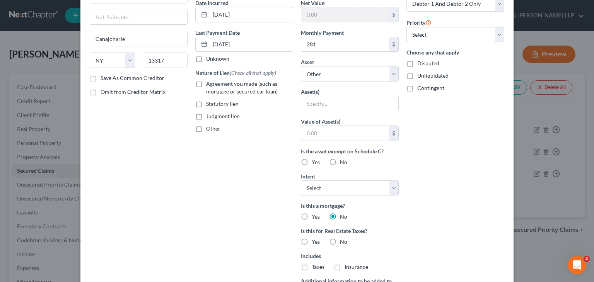
click at [340, 238] on label "No" at bounding box center [343, 242] width 7 height 8
click at [343, 238] on input "No" at bounding box center [345, 240] width 5 height 5
radio input "true"
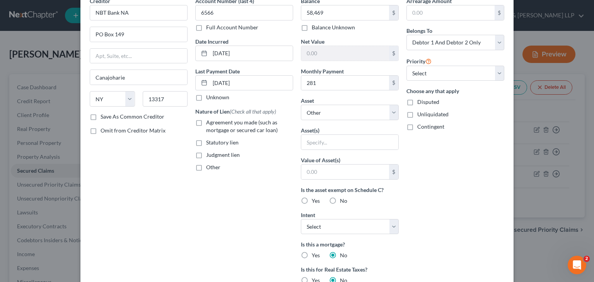
scroll to position [0, 0]
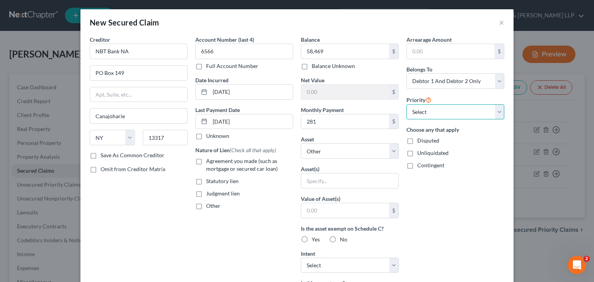
click at [498, 110] on select "Select 1st 2nd 3rd 4th 5th 6th 7th 8th 9th 10th 11th 12th 13th 14th 15th 16th 1…" at bounding box center [456, 111] width 98 height 15
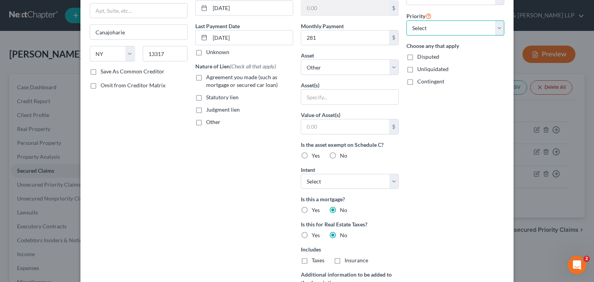
scroll to position [171, 0]
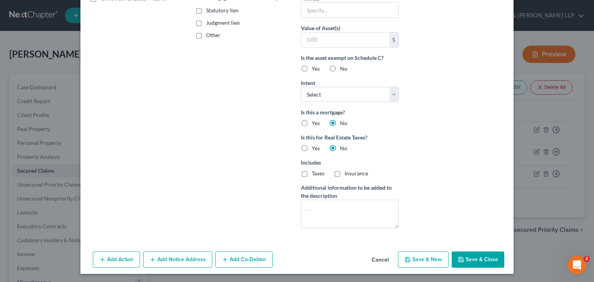
click at [460, 258] on icon "button" at bounding box center [461, 260] width 6 height 6
select select
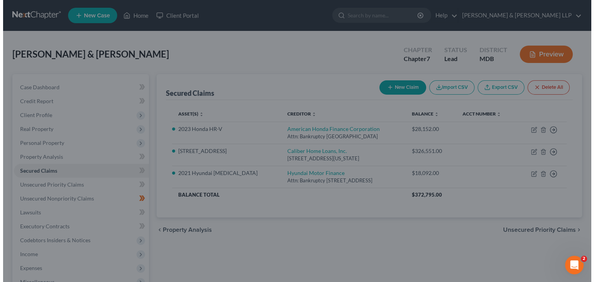
scroll to position [0, 0]
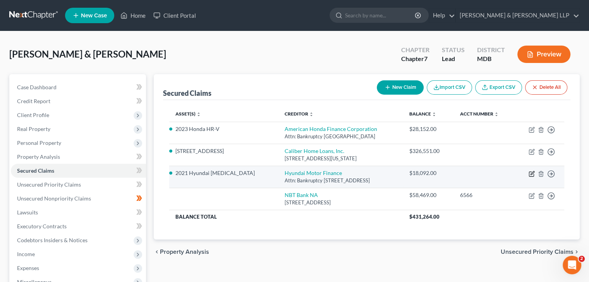
click at [530, 172] on icon "button" at bounding box center [531, 174] width 6 height 6
select select "4"
select select "3"
select select "2"
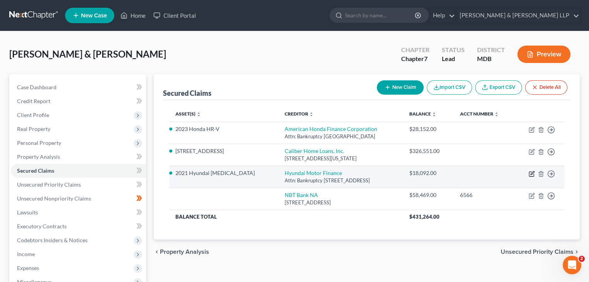
select select "0"
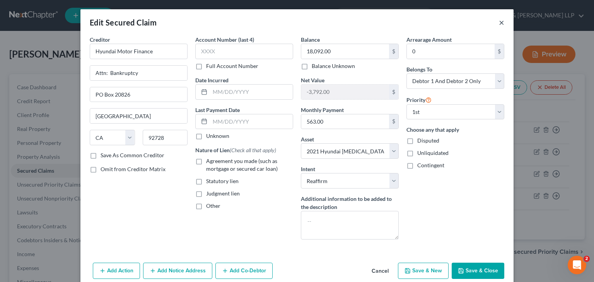
click at [499, 23] on button "×" at bounding box center [501, 22] width 5 height 9
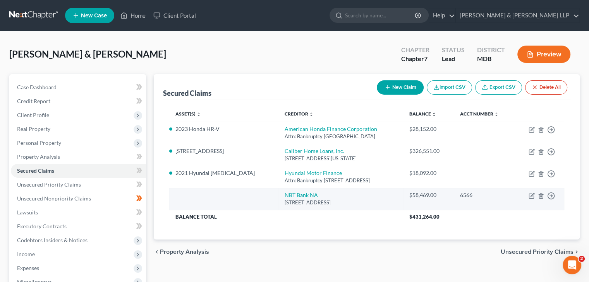
click at [535, 199] on td "Move to E Move to F Move to G Move to Notice Only" at bounding box center [539, 199] width 50 height 22
click at [528, 197] on icon "button" at bounding box center [531, 196] width 6 height 6
select select "35"
select select "0"
select select "2"
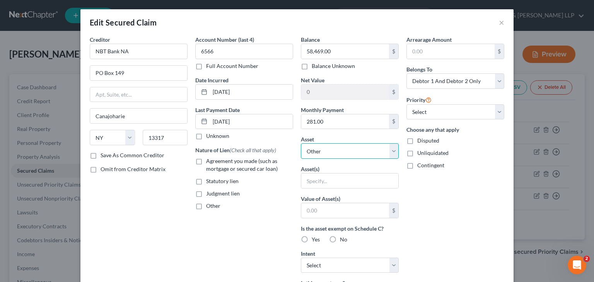
click at [350, 152] on select "Select Other Multiple Assets [STREET_ADDRESS][PERSON_NAME] - $390600.0 2021 Hyu…" at bounding box center [350, 151] width 98 height 15
click at [439, 200] on div "Arrearage Amount $ Belongs To * Select Debtor 1 Only Debtor 2 Only Debtor 1 And…" at bounding box center [456, 221] width 106 height 370
click at [206, 160] on label "Agreement you made (such as mortgage or secured car loan)" at bounding box center [249, 164] width 87 height 15
click at [209, 160] on input "Agreement you made (such as mortgage or secured car loan)" at bounding box center [211, 159] width 5 height 5
checkbox input "true"
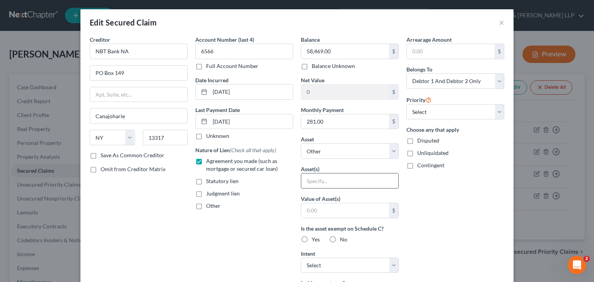
click at [317, 182] on input "text" at bounding box center [349, 181] width 97 height 15
type input "solar panels"
click at [429, 116] on select "Select 1st 2nd 3rd 4th 5th 6th 7th 8th 9th 10th 11th 12th 13th 14th 15th 16th 1…" at bounding box center [456, 111] width 98 height 15
select select "0"
click at [407, 104] on select "Select 1st 2nd 3rd 4th 5th 6th 7th 8th 9th 10th 11th 12th 13th 14th 15th 16th 1…" at bounding box center [456, 111] width 98 height 15
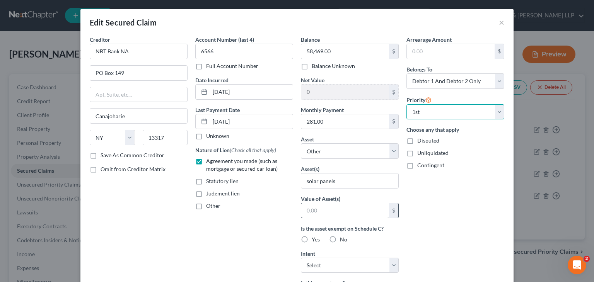
scroll to position [39, 0]
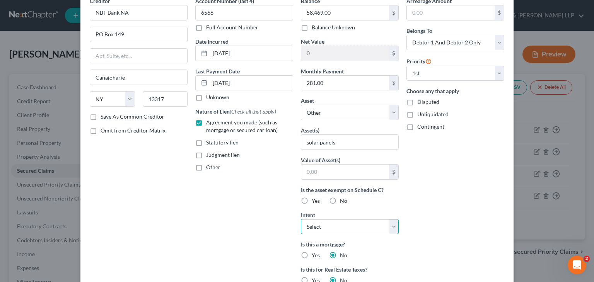
click at [336, 232] on select "Select Surrender Redeem Reaffirm Avoid Other" at bounding box center [350, 226] width 98 height 15
select select "2"
click at [301, 219] on select "Select Surrender Redeem Reaffirm Avoid Other" at bounding box center [350, 226] width 98 height 15
click at [429, 221] on div "Arrearage Amount $ Belongs To * Select Debtor 1 Only Debtor 2 Only Debtor 1 And…" at bounding box center [456, 182] width 106 height 370
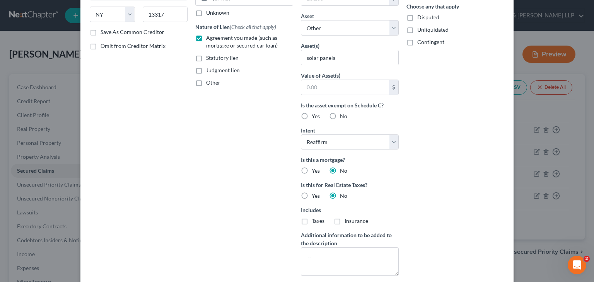
scroll to position [155, 0]
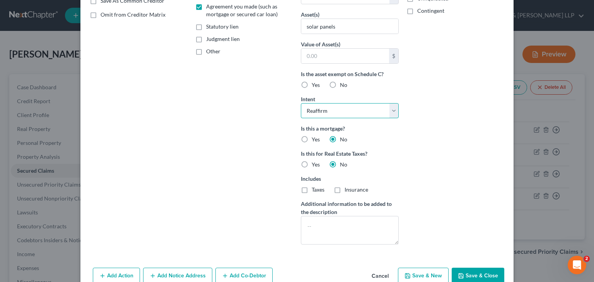
click at [391, 108] on select "Select Surrender Redeem Reaffirm Avoid Other" at bounding box center [350, 110] width 98 height 15
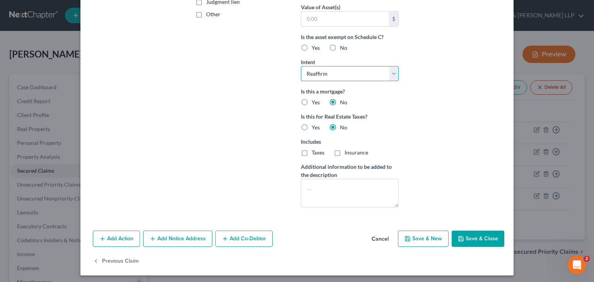
scroll to position [193, 0]
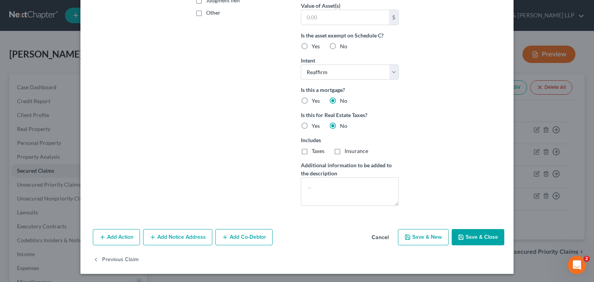
click at [474, 231] on button "Save & Close" at bounding box center [478, 237] width 53 height 16
select select
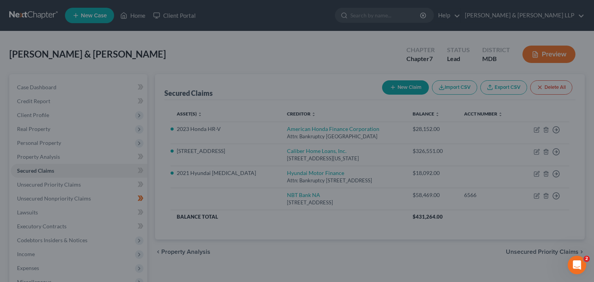
scroll to position [109, 0]
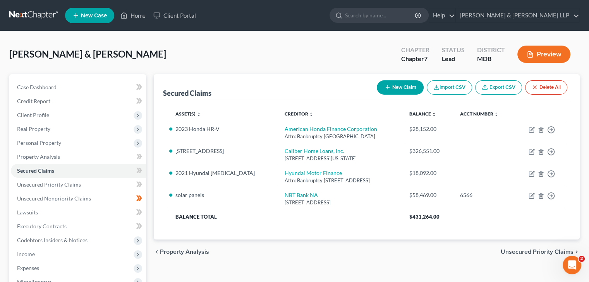
click at [410, 87] on button "New Claim" at bounding box center [400, 87] width 47 height 14
select select "2"
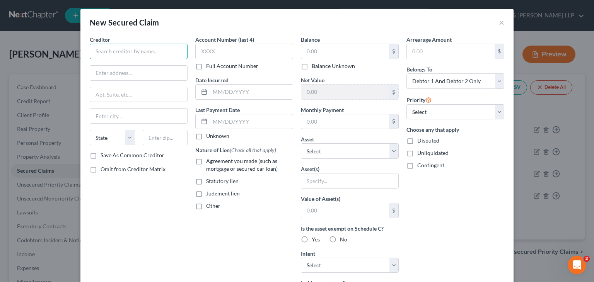
drag, startPoint x: 121, startPoint y: 53, endPoint x: 115, endPoint y: 47, distance: 8.2
click at [120, 53] on input "text" at bounding box center [139, 51] width 98 height 15
type input "Freedom Mortgage"
type input "PO Box 6656"
type input "[GEOGRAPHIC_DATA]"
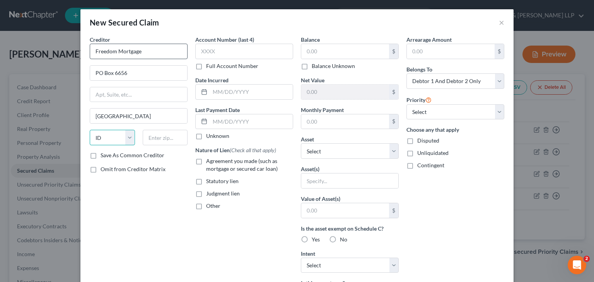
select select "14"
type input "60680"
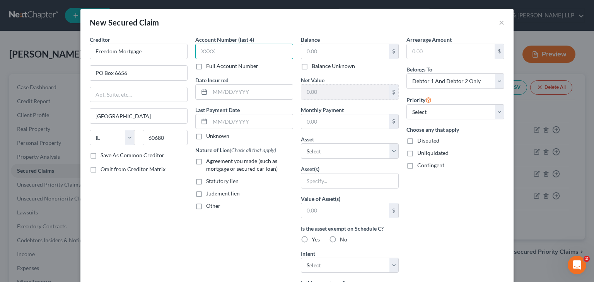
click at [249, 55] on input "text" at bounding box center [244, 51] width 98 height 15
type input "9043"
click at [226, 89] on input "text" at bounding box center [251, 92] width 83 height 15
type input "[DATE]"
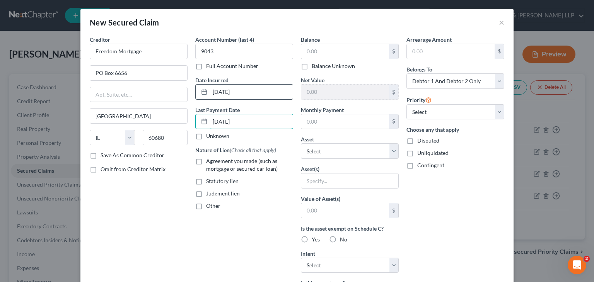
type input "[DATE]"
click at [206, 161] on label "Agreement you made (such as mortgage or secured car loan)" at bounding box center [249, 164] width 87 height 15
click at [209, 161] on input "Agreement you made (such as mortgage or secured car loan)" at bounding box center [211, 159] width 5 height 5
checkbox input "true"
click at [322, 55] on input "text" at bounding box center [345, 51] width 88 height 15
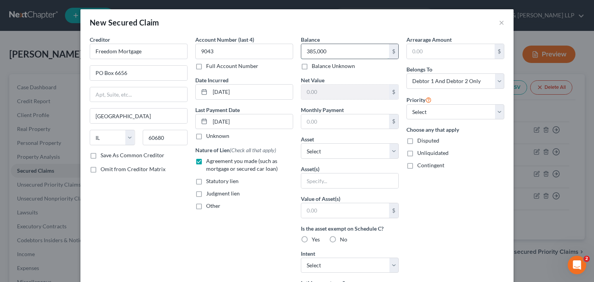
type input "385,000"
click at [396, 153] on select "Select Other Multiple Assets [STREET_ADDRESS][PERSON_NAME] - $390600.0 2021 Hyu…" at bounding box center [350, 151] width 98 height 15
select select "2"
click at [301, 144] on select "Select Other Multiple Assets [STREET_ADDRESS][PERSON_NAME] - $390600.0 2021 Hyu…" at bounding box center [350, 151] width 98 height 15
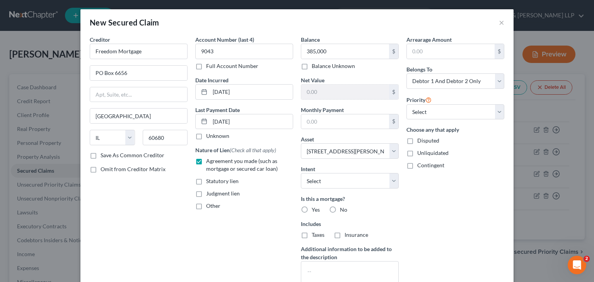
click at [312, 207] on label "Yes" at bounding box center [316, 210] width 8 height 8
click at [315, 207] on input "Yes" at bounding box center [317, 208] width 5 height 5
radio input "true"
click at [317, 178] on select "Select Surrender Redeem Reaffirm Avoid Other" at bounding box center [350, 180] width 98 height 15
select select "0"
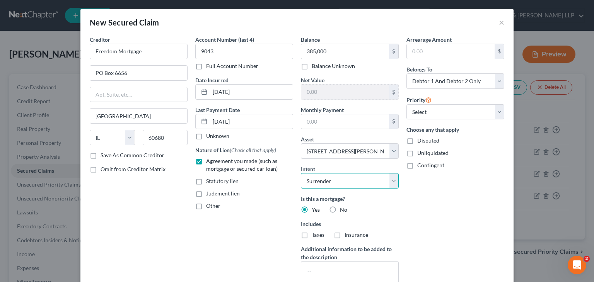
click at [301, 173] on select "Select Surrender Redeem Reaffirm Avoid Other" at bounding box center [350, 180] width 98 height 15
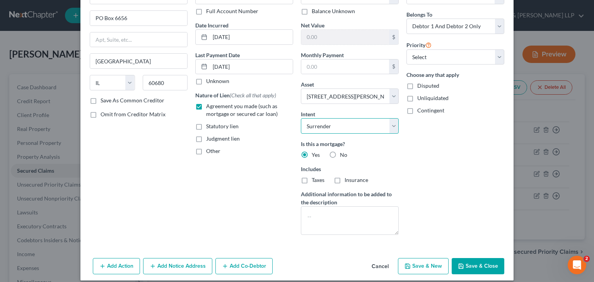
scroll to position [62, 0]
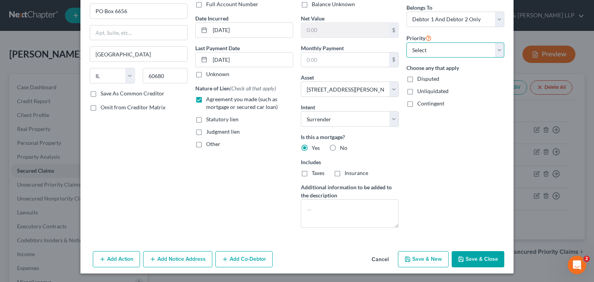
drag, startPoint x: 423, startPoint y: 42, endPoint x: 422, endPoint y: 50, distance: 7.8
click at [423, 43] on select "Select 1st 2nd 3rd 4th 5th 6th 7th 8th 9th 10th 11th 12th 13th 14th 15th 16th 1…" at bounding box center [456, 50] width 98 height 15
select select "0"
click at [407, 43] on select "Select 1st 2nd 3rd 4th 5th 6th 7th 8th 9th 10th 11th 12th 13th 14th 15th 16th 1…" at bounding box center [456, 50] width 98 height 15
click at [425, 259] on button "Save & New" at bounding box center [423, 260] width 51 height 16
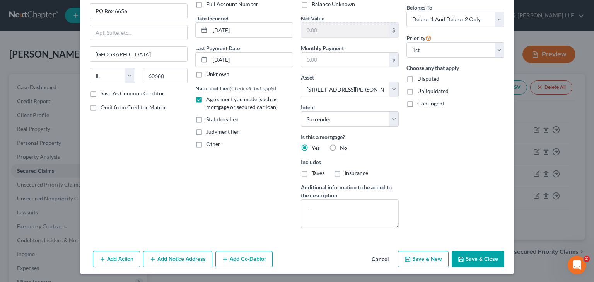
select select
select select "2"
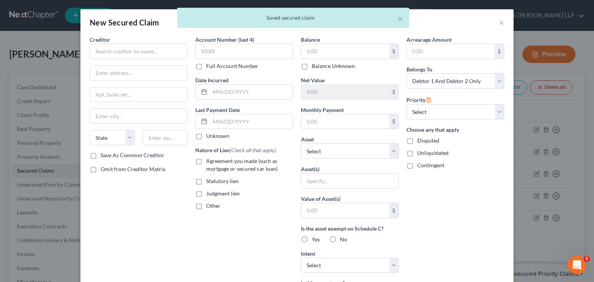
click at [500, 24] on div "× Saved secured claim" at bounding box center [293, 20] width 594 height 24
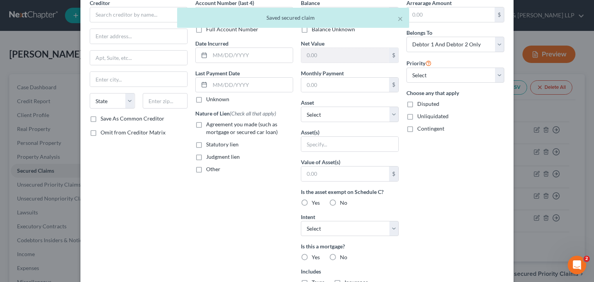
scroll to position [146, 0]
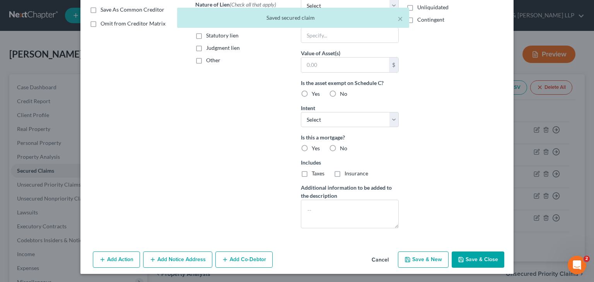
click at [379, 258] on button "Cancel" at bounding box center [380, 260] width 29 height 15
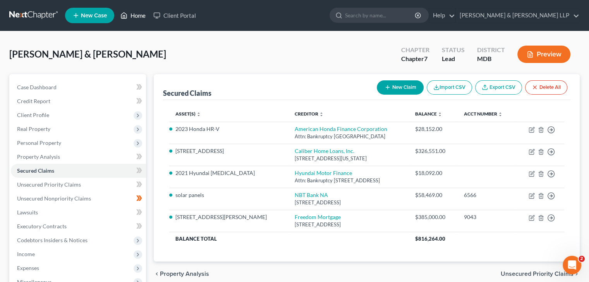
click at [138, 17] on link "Home" at bounding box center [132, 16] width 33 height 14
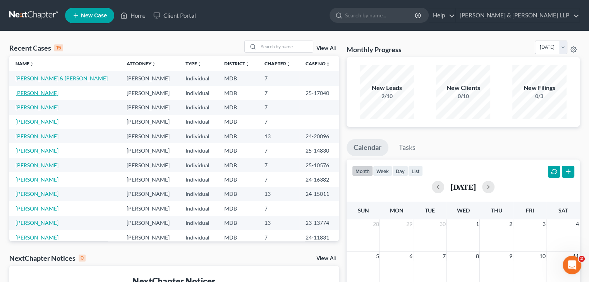
click at [43, 92] on link "[PERSON_NAME]" at bounding box center [36, 93] width 43 height 7
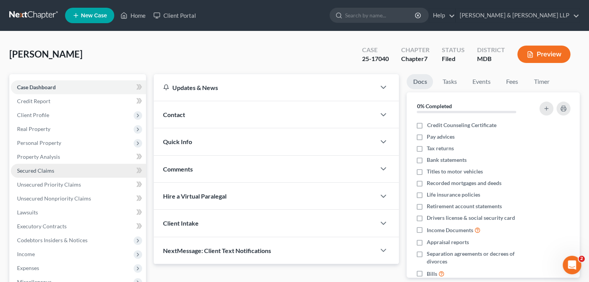
click at [41, 174] on span "Secured Claims" at bounding box center [35, 171] width 37 height 7
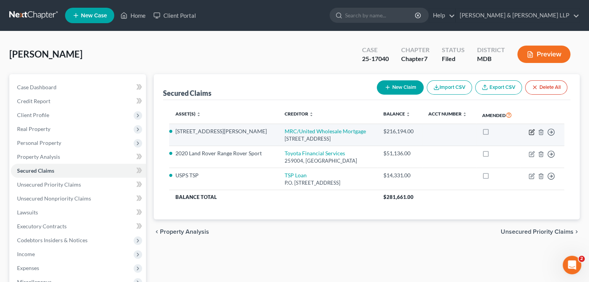
click at [531, 132] on icon "button" at bounding box center [531, 131] width 3 height 3
select select "23"
select select "24"
select select "4"
select select "0"
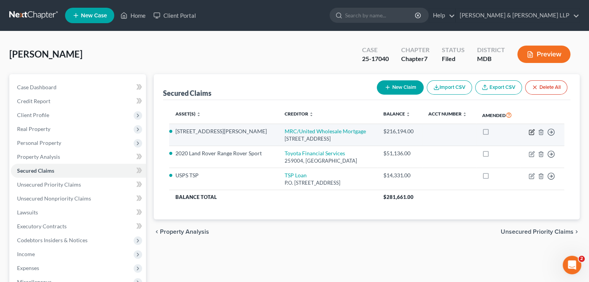
select select "0"
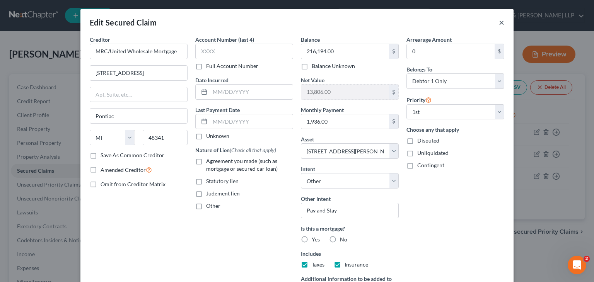
click at [500, 23] on button "×" at bounding box center [501, 22] width 5 height 9
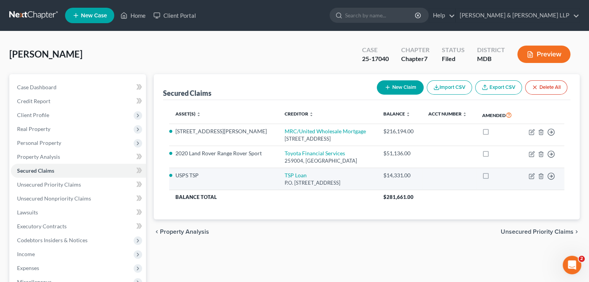
click at [493, 178] on label at bounding box center [493, 178] width 0 height 0
click at [496, 175] on input "checkbox" at bounding box center [498, 174] width 5 height 5
click at [493, 178] on label at bounding box center [493, 178] width 0 height 0
click at [496, 175] on input "checkbox" at bounding box center [498, 174] width 5 height 5
checkbox input "false"
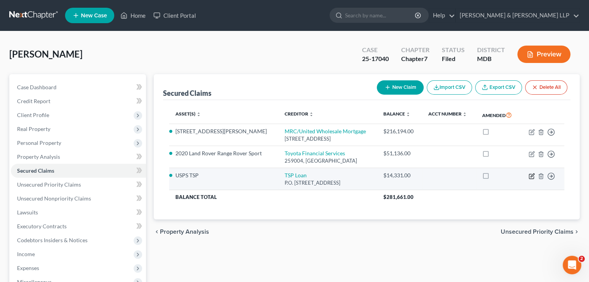
click at [530, 177] on icon "button" at bounding box center [531, 176] width 6 height 6
select select "33"
select select "2"
select select "0"
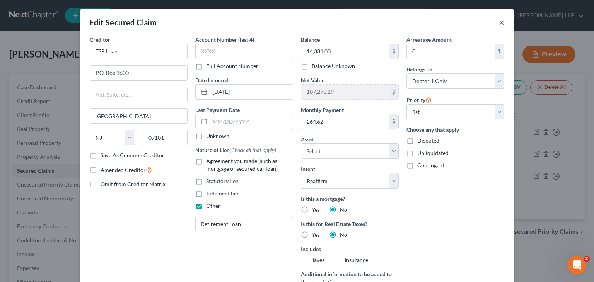
click at [499, 21] on button "×" at bounding box center [501, 22] width 5 height 9
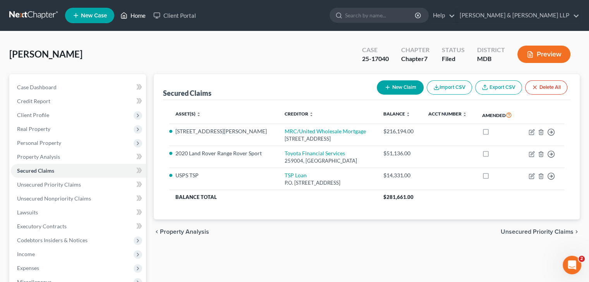
click at [123, 11] on icon at bounding box center [123, 15] width 7 height 9
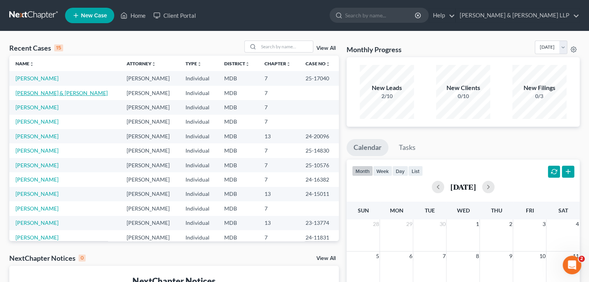
click at [45, 91] on link "[PERSON_NAME] & [PERSON_NAME]" at bounding box center [61, 93] width 92 height 7
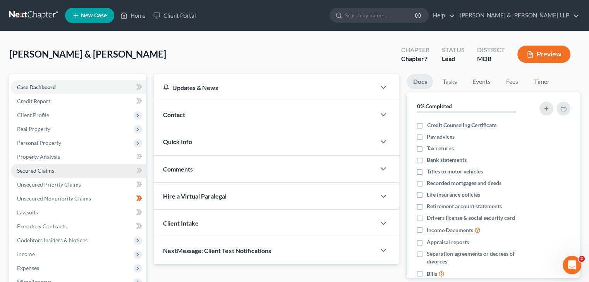
click at [42, 168] on span "Secured Claims" at bounding box center [35, 171] width 37 height 7
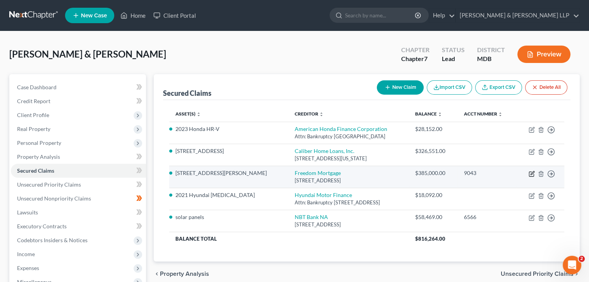
click at [532, 173] on icon "button" at bounding box center [531, 172] width 3 height 3
select select "14"
select select "0"
select select "2"
select select "0"
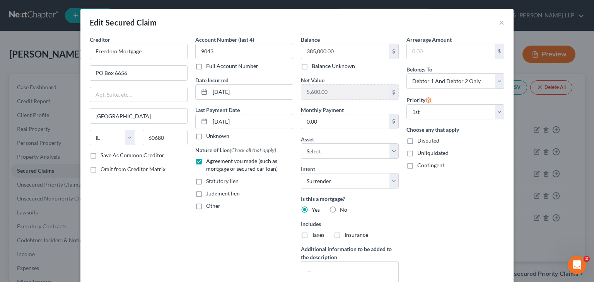
click at [312, 233] on label "Taxes" at bounding box center [318, 235] width 13 height 8
click at [315, 233] on input "Taxes" at bounding box center [317, 233] width 5 height 5
checkbox input "true"
click at [345, 235] on label "Insurance" at bounding box center [357, 235] width 24 height 8
click at [348, 235] on input "Insurance" at bounding box center [350, 233] width 5 height 5
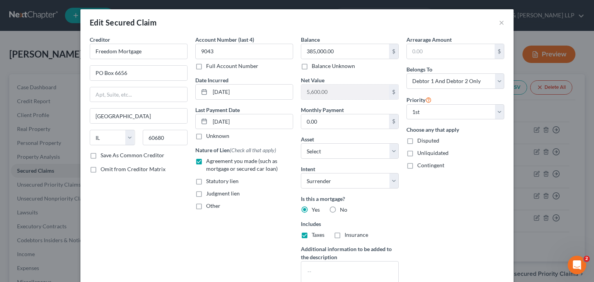
checkbox input "true"
click at [499, 23] on button "×" at bounding box center [501, 22] width 5 height 9
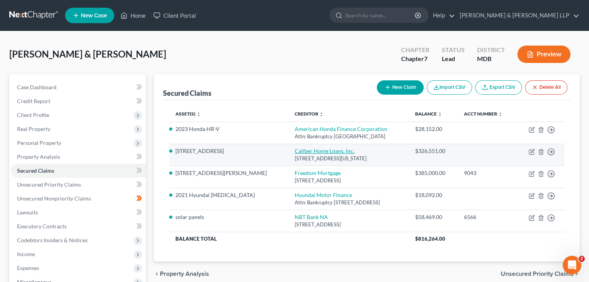
click at [294, 151] on link "Caliber Home Loans, Inc." at bounding box center [324, 151] width 60 height 7
select select "39"
select select "5"
select select "0"
select select "2"
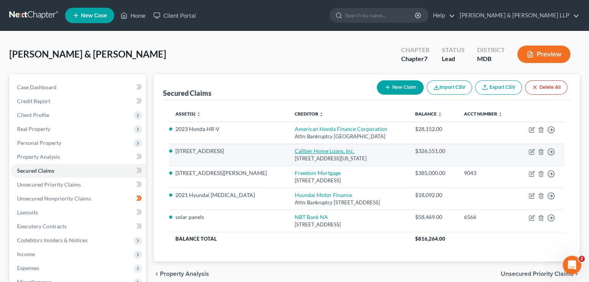
select select "0"
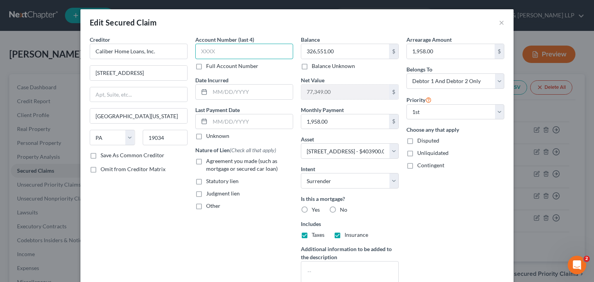
click at [212, 50] on input "text" at bounding box center [244, 51] width 98 height 15
type input "8861"
click at [238, 87] on input "text" at bounding box center [251, 92] width 83 height 15
type input "04/2022"
click at [236, 122] on input "text" at bounding box center [251, 122] width 83 height 15
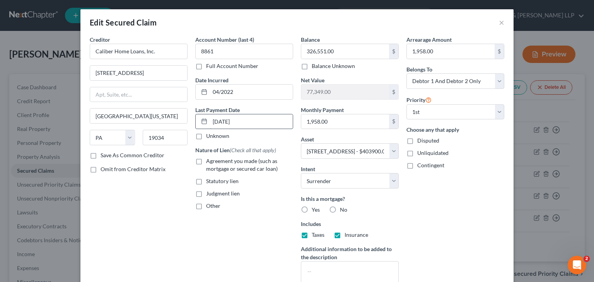
type input "[DATE]"
click at [206, 163] on label "Agreement you made (such as mortgage or secured car loan)" at bounding box center [249, 164] width 87 height 15
click at [209, 163] on input "Agreement you made (such as mortgage or secured car loan)" at bounding box center [211, 159] width 5 height 5
click at [206, 161] on label "Agreement you made (such as mortgage or secured car loan)" at bounding box center [249, 164] width 87 height 15
click at [209, 161] on input "Agreement you made (such as mortgage or secured car loan)" at bounding box center [211, 159] width 5 height 5
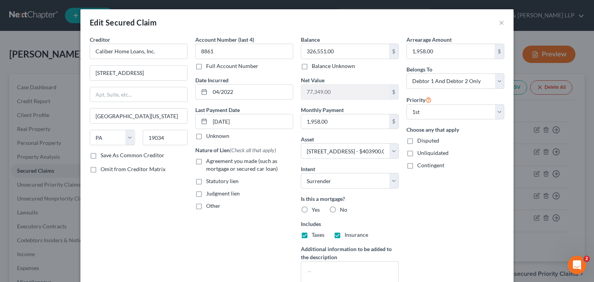
click at [206, 162] on label "Agreement you made (such as mortgage or secured car loan)" at bounding box center [249, 164] width 87 height 15
click at [209, 162] on input "Agreement you made (such as mortgage or secured car loan)" at bounding box center [211, 159] width 5 height 5
checkbox input "true"
click at [312, 207] on label "Yes" at bounding box center [316, 210] width 8 height 8
click at [315, 207] on input "Yes" at bounding box center [317, 208] width 5 height 5
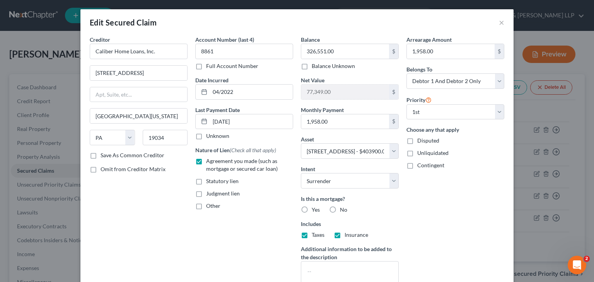
radio input "true"
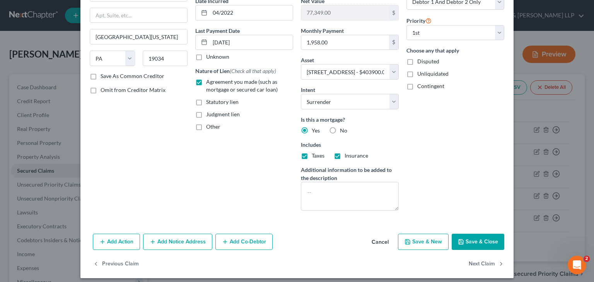
scroll to position [84, 0]
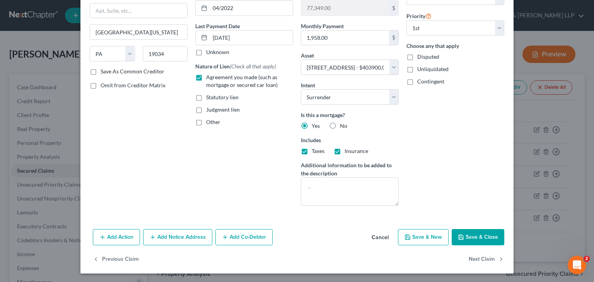
click at [467, 237] on button "Save & Close" at bounding box center [478, 237] width 53 height 16
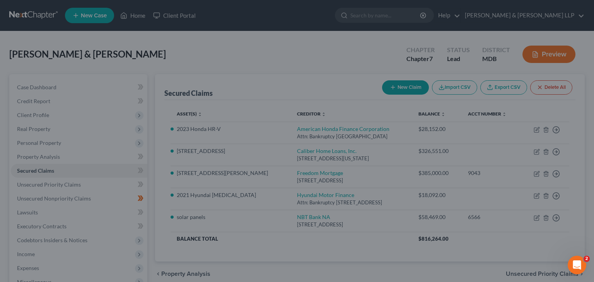
select select "5"
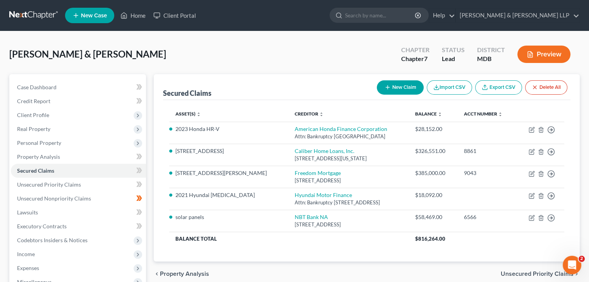
click at [392, 87] on button "New Claim" at bounding box center [400, 87] width 47 height 14
select select "0"
select select "2"
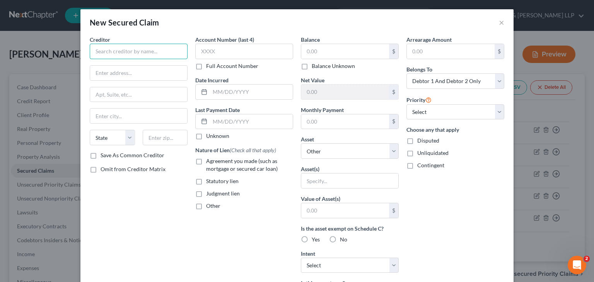
click at [112, 49] on input "text" at bounding box center [139, 51] width 98 height 15
click at [110, 74] on input "text" at bounding box center [138, 73] width 97 height 15
type input "Fidelity"
type input "[STREET_ADDRESS]"
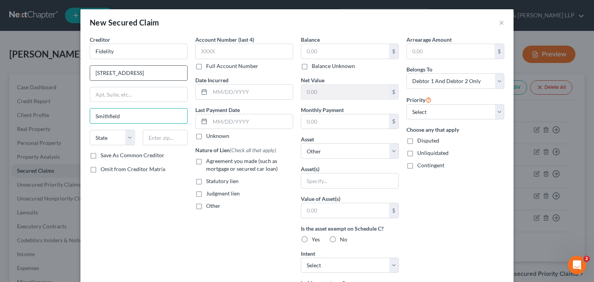
type input "Smithfield"
click at [123, 143] on select "State [US_STATE] AK AR AZ CA CO CT DE DC [GEOGRAPHIC_DATA] [GEOGRAPHIC_DATA] GU…" at bounding box center [112, 137] width 45 height 15
select select "41"
click at [90, 130] on select "State [US_STATE] AK AR AZ CA CO CT DE DC [GEOGRAPHIC_DATA] [GEOGRAPHIC_DATA] GU…" at bounding box center [112, 137] width 45 height 15
click at [168, 140] on input "text" at bounding box center [165, 137] width 45 height 15
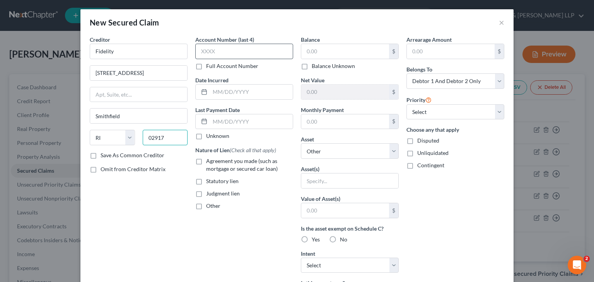
type input "02917"
click at [226, 49] on input "text" at bounding box center [244, 51] width 98 height 15
click at [221, 95] on input "text" at bounding box center [251, 92] width 83 height 15
click at [206, 206] on label "Other" at bounding box center [213, 206] width 14 height 8
click at [209, 206] on input "Other" at bounding box center [211, 204] width 5 height 5
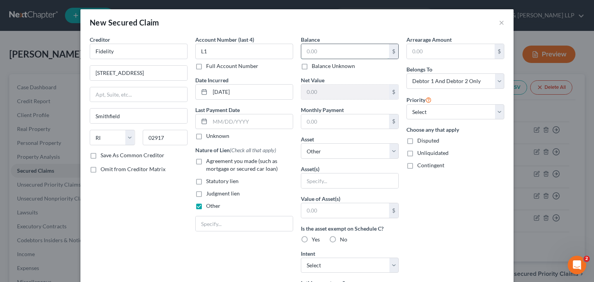
click at [319, 50] on input "text" at bounding box center [345, 51] width 88 height 15
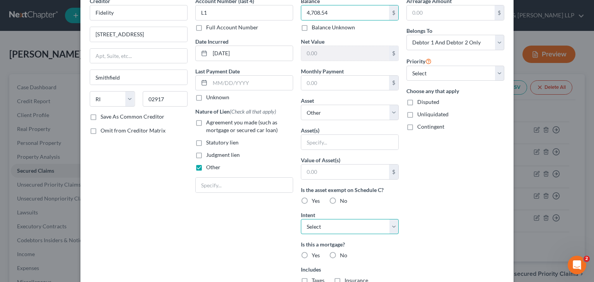
click at [327, 226] on select "Select Surrender Redeem Reaffirm Avoid Other" at bounding box center [350, 226] width 98 height 15
click at [301, 219] on select "Select Surrender Redeem Reaffirm Avoid Other" at bounding box center [350, 226] width 98 height 15
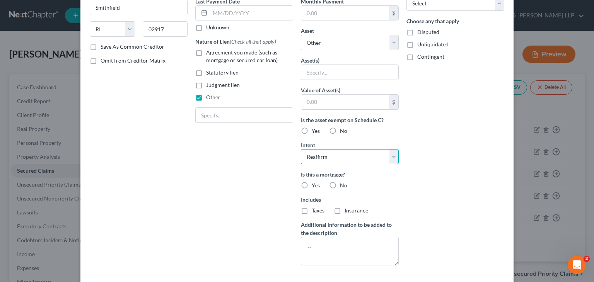
scroll to position [116, 0]
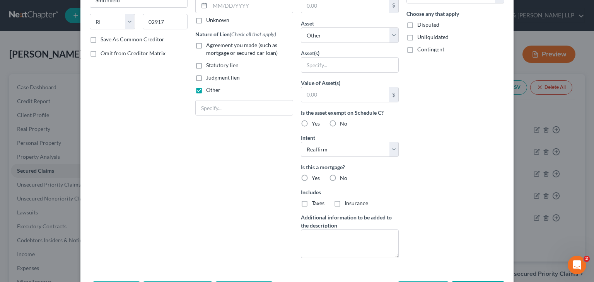
click at [340, 176] on label "No" at bounding box center [343, 179] width 7 height 8
click at [343, 176] on input "No" at bounding box center [345, 177] width 5 height 5
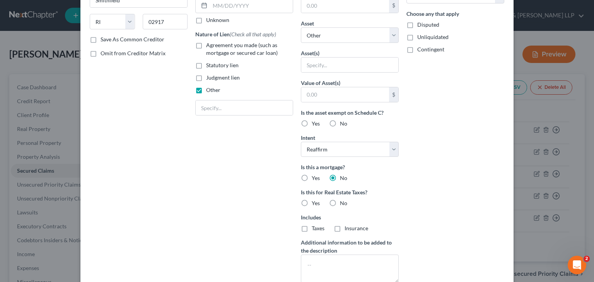
click at [340, 200] on label "No" at bounding box center [343, 204] width 7 height 8
click at [343, 200] on input "No" at bounding box center [345, 202] width 5 height 5
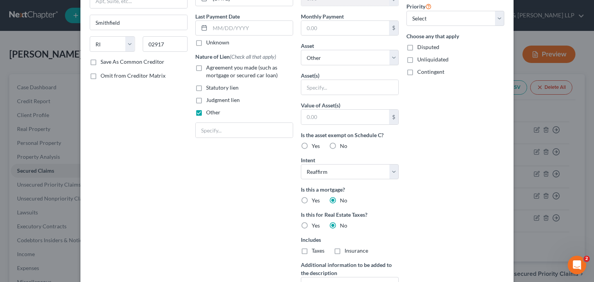
scroll to position [55, 0]
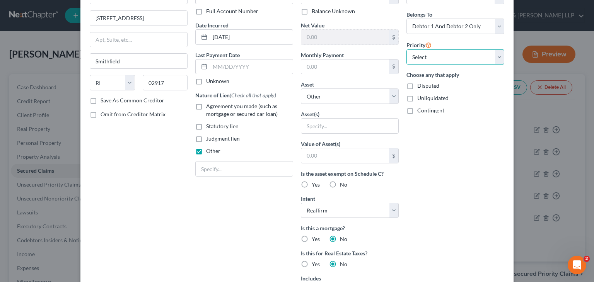
click at [422, 56] on select "Select 1st 2nd 3rd 4th 5th 6th 7th 8th 9th 10th 11th 12th 13th 14th 15th 16th 1…" at bounding box center [456, 57] width 98 height 15
click at [407, 50] on select "Select 1st 2nd 3rd 4th 5th 6th 7th 8th 9th 10th 11th 12th 13th 14th 15th 16th 1…" at bounding box center [456, 57] width 98 height 15
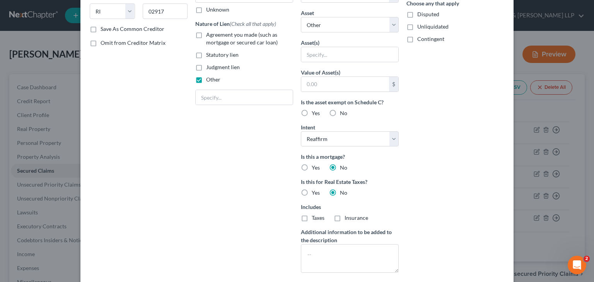
scroll to position [171, 0]
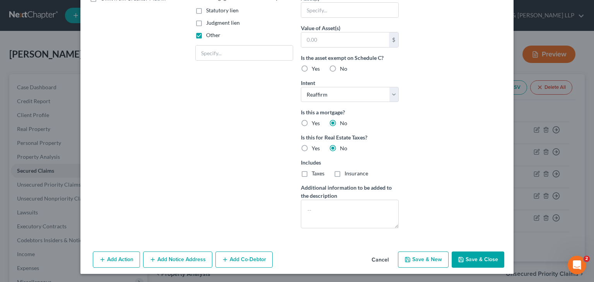
click at [474, 260] on button "Save & Close" at bounding box center [478, 260] width 53 height 16
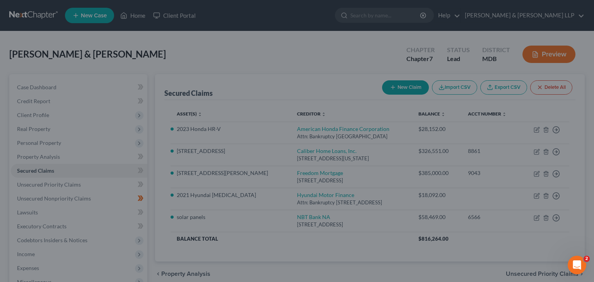
scroll to position [87, 0]
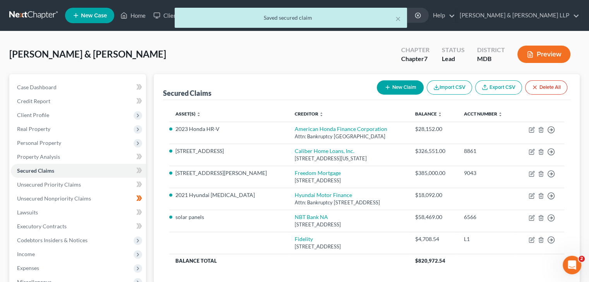
click at [137, 16] on div "× Saved secured claim" at bounding box center [290, 20] width 589 height 24
click at [134, 16] on div "× Saved secured claim" at bounding box center [290, 20] width 589 height 24
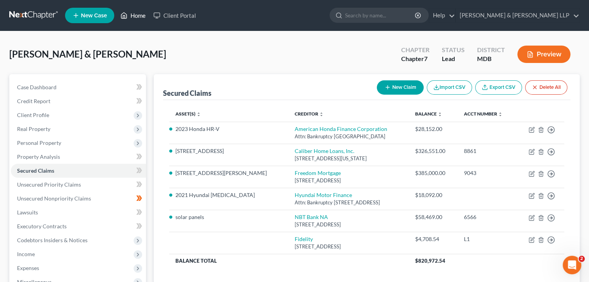
click at [128, 16] on link "Home" at bounding box center [132, 16] width 33 height 14
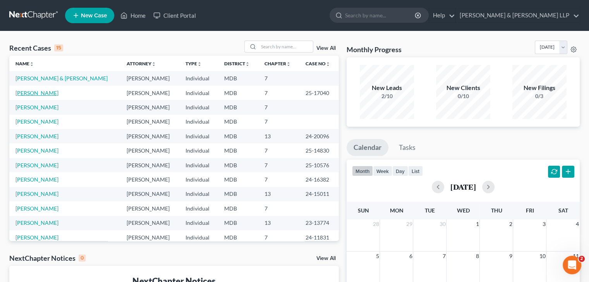
click at [32, 93] on link "[PERSON_NAME]" at bounding box center [36, 93] width 43 height 7
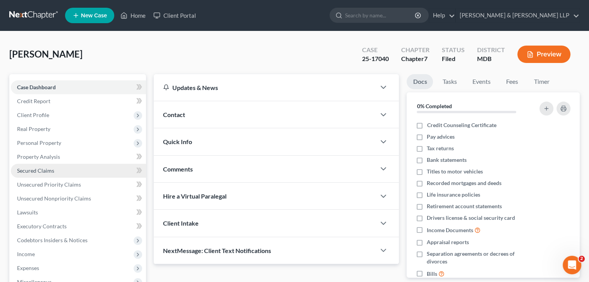
click at [43, 171] on span "Secured Claims" at bounding box center [35, 171] width 37 height 7
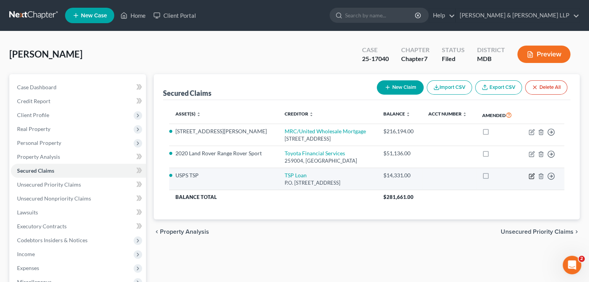
click at [531, 176] on icon "button" at bounding box center [531, 175] width 3 height 3
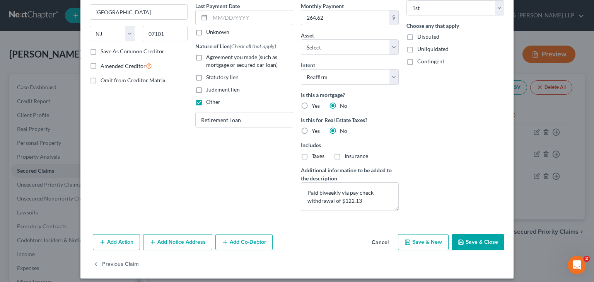
scroll to position [109, 0]
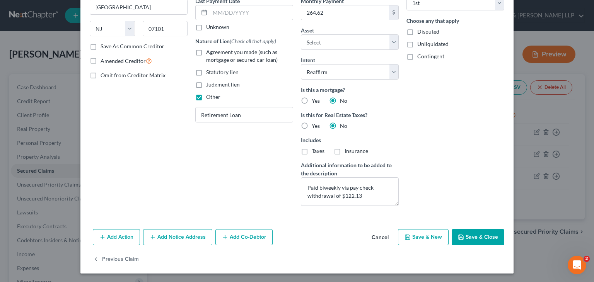
click at [381, 238] on button "Cancel" at bounding box center [380, 237] width 29 height 15
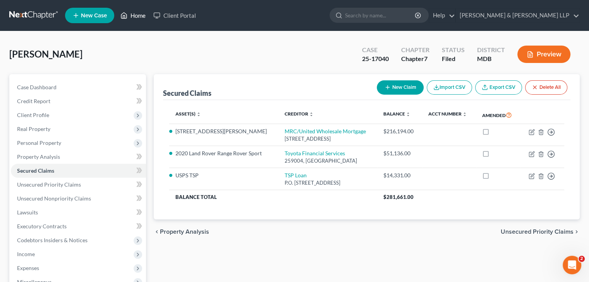
click at [130, 14] on link "Home" at bounding box center [132, 16] width 33 height 14
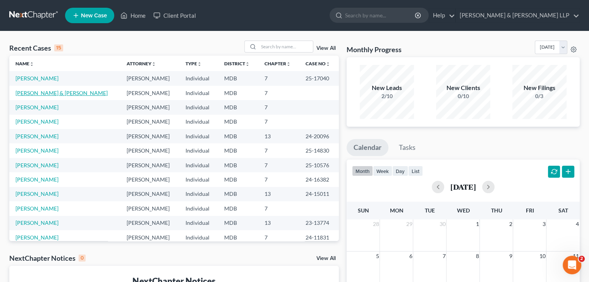
click at [38, 92] on link "[PERSON_NAME] & [PERSON_NAME]" at bounding box center [61, 93] width 92 height 7
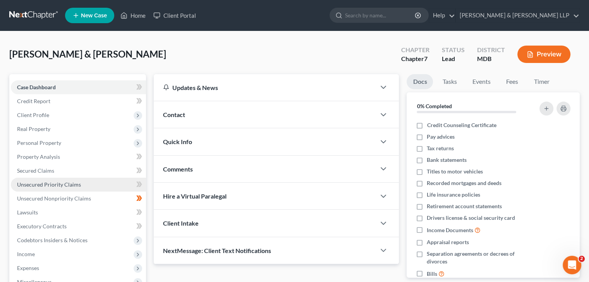
click at [38, 186] on span "Unsecured Priority Claims" at bounding box center [49, 184] width 64 height 7
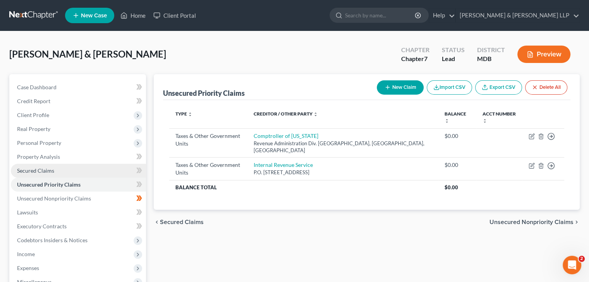
click at [42, 171] on span "Secured Claims" at bounding box center [35, 171] width 37 height 7
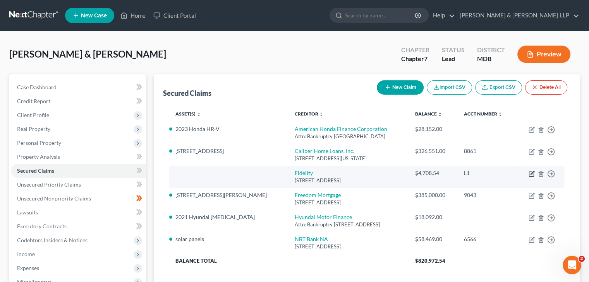
click at [532, 173] on icon "button" at bounding box center [531, 172] width 3 height 3
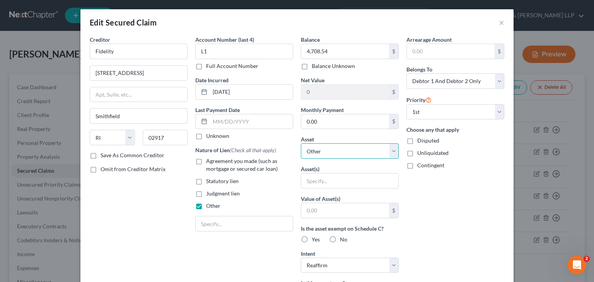
click at [345, 151] on select "Select Other Multiple Assets [STREET_ADDRESS][PERSON_NAME] - $390600.0 2021 Hyu…" at bounding box center [350, 151] width 98 height 15
click at [423, 186] on div "Arrearage Amount $ Belongs To * Select Debtor 1 Only Debtor 2 Only Debtor 1 And…" at bounding box center [456, 221] width 106 height 370
click at [496, 82] on select "Select Debtor 1 Only Debtor 2 Only Debtor 1 And Debtor 2 Only At Least One Of T…" at bounding box center [456, 81] width 98 height 15
click at [488, 211] on div "Arrearage Amount $ Belongs To * Select Debtor 1 Only Debtor 2 Only Debtor 1 And…" at bounding box center [456, 221] width 106 height 370
drag, startPoint x: 220, startPoint y: 223, endPoint x: 197, endPoint y: 205, distance: 29.2
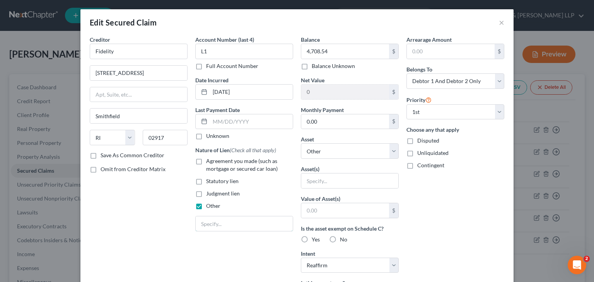
click at [220, 223] on input "text" at bounding box center [244, 224] width 97 height 15
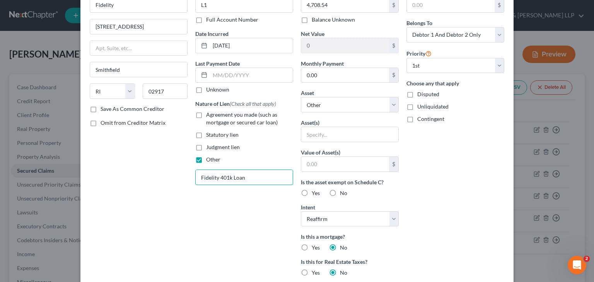
scroll to position [155, 0]
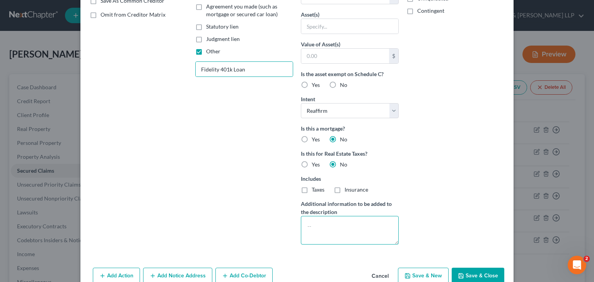
click at [303, 222] on textarea at bounding box center [350, 230] width 98 height 29
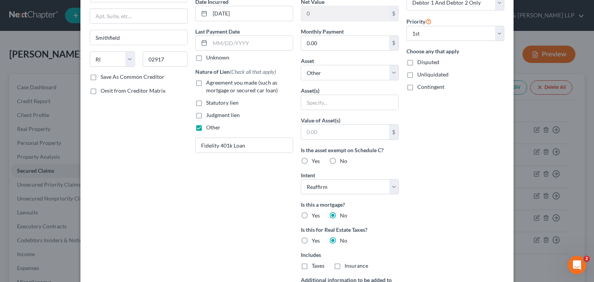
scroll to position [77, 0]
click at [337, 74] on select "Select Other Multiple Assets [STREET_ADDRESS][PERSON_NAME] - $390600.0 2021 Hyu…" at bounding box center [350, 73] width 98 height 15
click at [192, 224] on div "Account Number (last 4) L1 Full Account Number Date Incurred [DATE] Last Paymen…" at bounding box center [245, 143] width 106 height 370
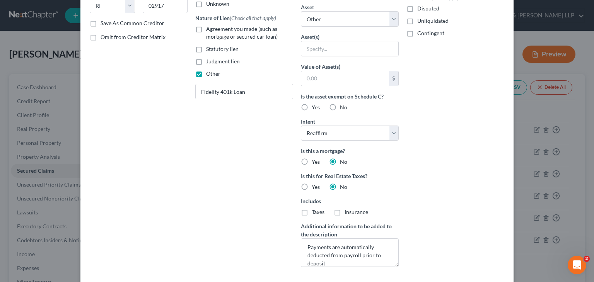
scroll to position [193, 0]
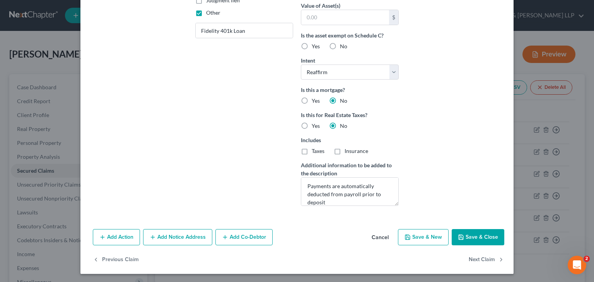
click at [469, 240] on button "Save & Close" at bounding box center [478, 237] width 53 height 16
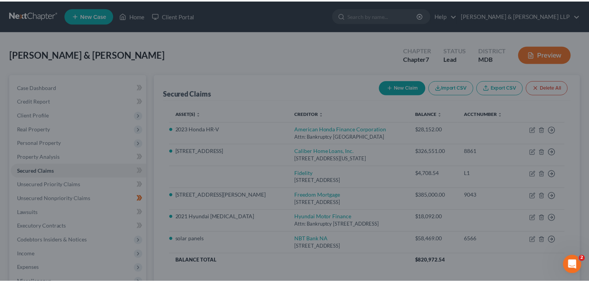
scroll to position [109, 0]
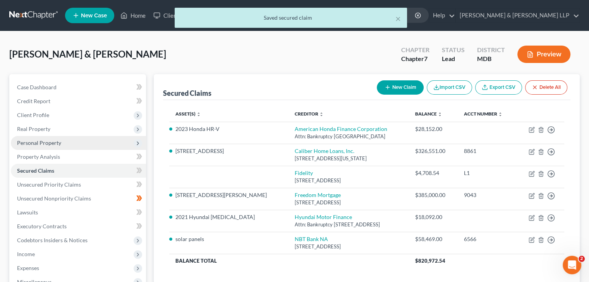
click at [33, 145] on span "Personal Property" at bounding box center [39, 143] width 44 height 7
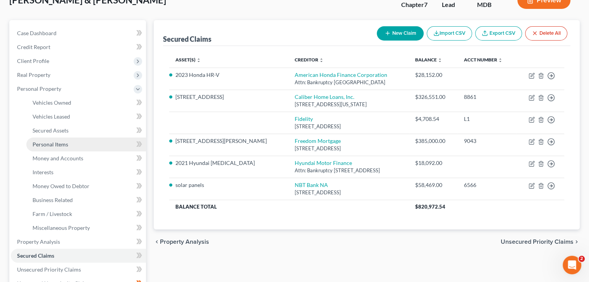
scroll to position [77, 0]
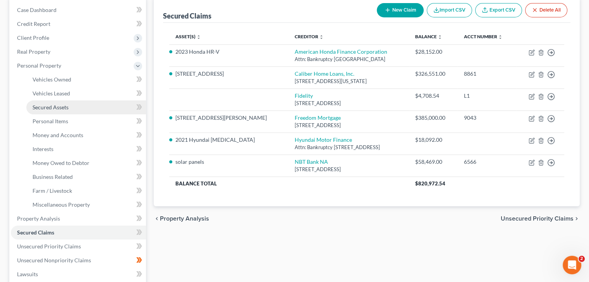
click at [41, 108] on span "Secured Assets" at bounding box center [51, 107] width 36 height 7
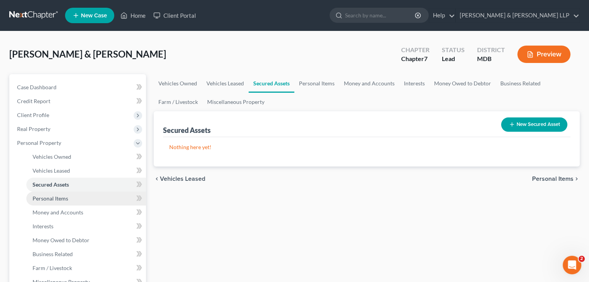
click at [53, 202] on span "Personal Items" at bounding box center [51, 198] width 36 height 7
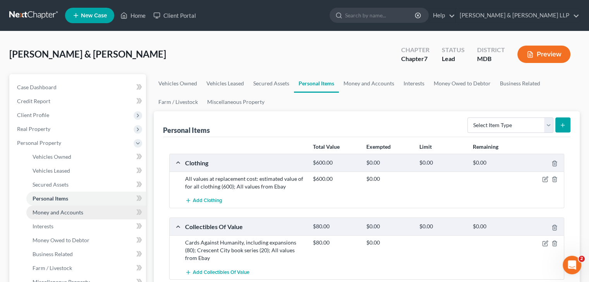
click at [55, 211] on span "Money and Accounts" at bounding box center [58, 212] width 51 height 7
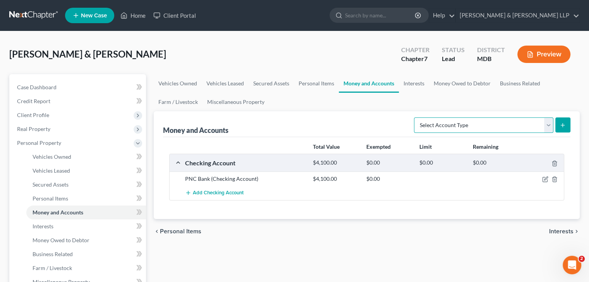
click at [534, 126] on select "Select Account Type Brokerage Cash on Hand Certificates of Deposit Checking Acc…" at bounding box center [483, 125] width 139 height 15
drag, startPoint x: 328, startPoint y: 229, endPoint x: 214, endPoint y: 53, distance: 209.4
click at [328, 226] on div "chevron_left Personal Items Interests chevron_right" at bounding box center [367, 231] width 426 height 25
click at [140, 13] on link "Home" at bounding box center [132, 16] width 33 height 14
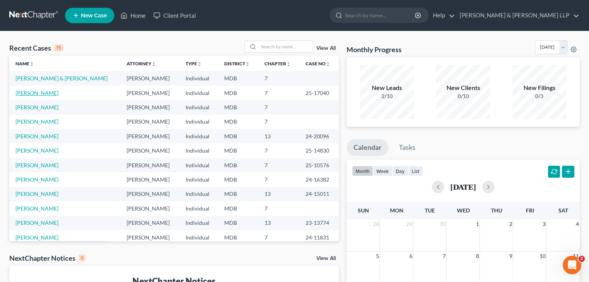
click at [38, 92] on link "[PERSON_NAME]" at bounding box center [36, 93] width 43 height 7
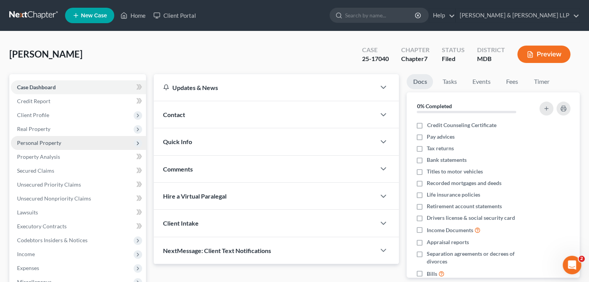
click at [41, 140] on span "Personal Property" at bounding box center [39, 143] width 44 height 7
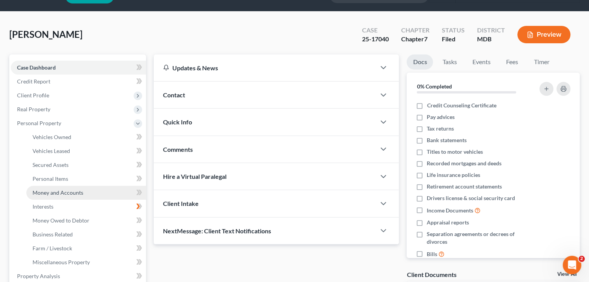
scroll to position [39, 0]
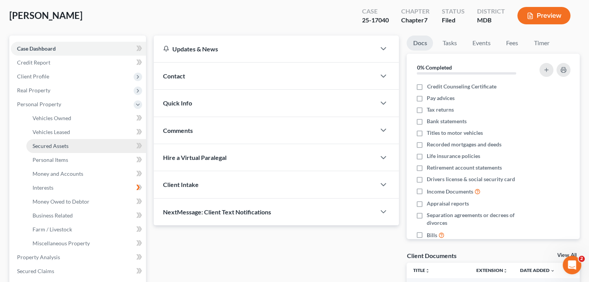
click at [60, 146] on span "Secured Assets" at bounding box center [51, 146] width 36 height 7
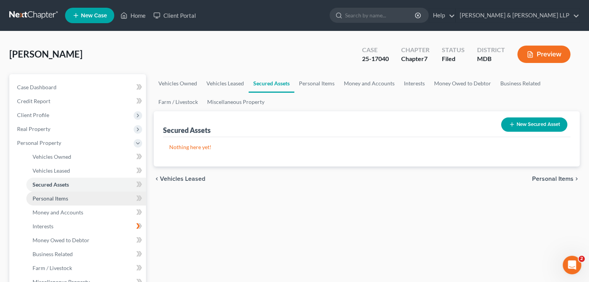
click at [61, 200] on span "Personal Items" at bounding box center [51, 198] width 36 height 7
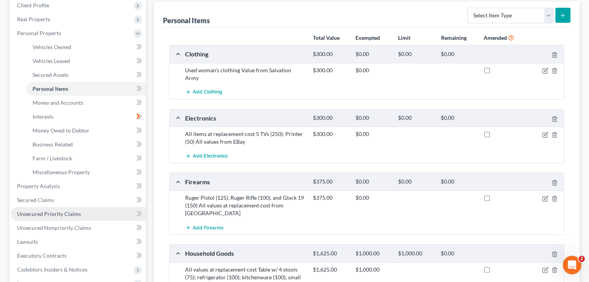
scroll to position [72, 0]
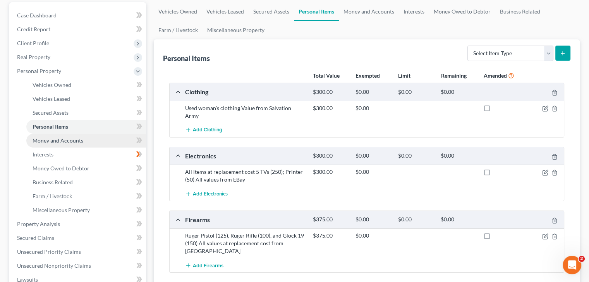
click at [80, 142] on span "Money and Accounts" at bounding box center [58, 140] width 51 height 7
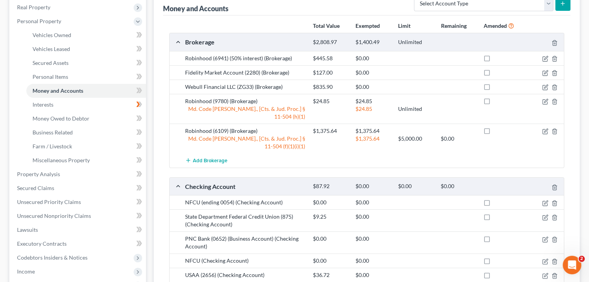
scroll to position [60, 0]
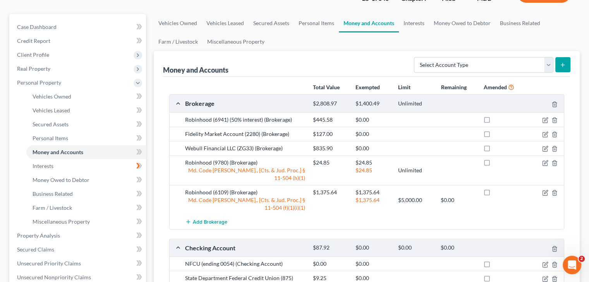
click at [545, 137] on div "Fidelity Market Account (2280) (Brokerage) $127.00 $0.00" at bounding box center [366, 134] width 394 height 14
click at [544, 134] on icon "button" at bounding box center [545, 135] width 6 height 6
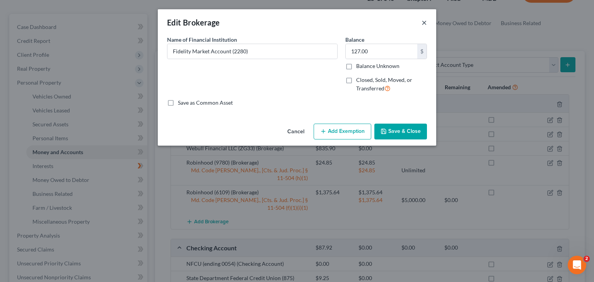
click at [422, 21] on button "×" at bounding box center [424, 22] width 5 height 9
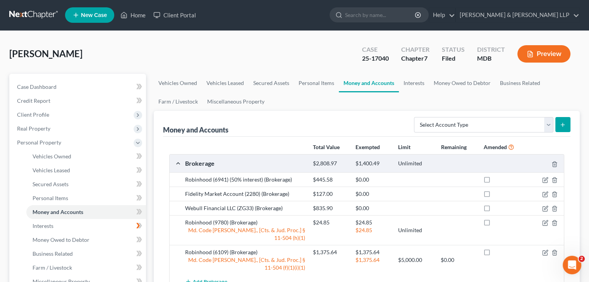
scroll to position [0, 0]
drag, startPoint x: 139, startPoint y: 18, endPoint x: 129, endPoint y: 34, distance: 18.4
click at [139, 18] on link "Home" at bounding box center [132, 16] width 33 height 14
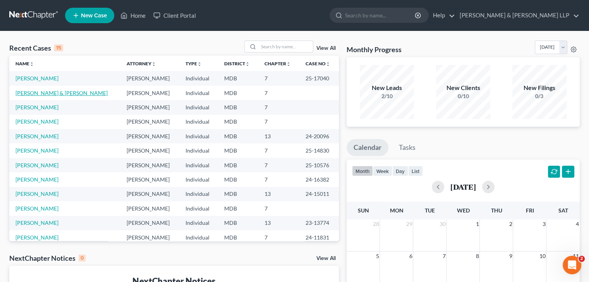
click at [39, 92] on link "[PERSON_NAME] & [PERSON_NAME]" at bounding box center [61, 93] width 92 height 7
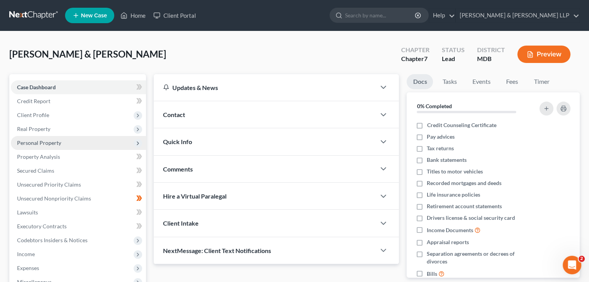
click at [32, 143] on span "Personal Property" at bounding box center [39, 143] width 44 height 7
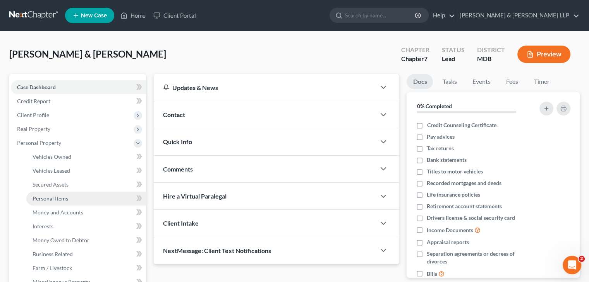
click at [61, 194] on link "Personal Items" at bounding box center [86, 199] width 120 height 14
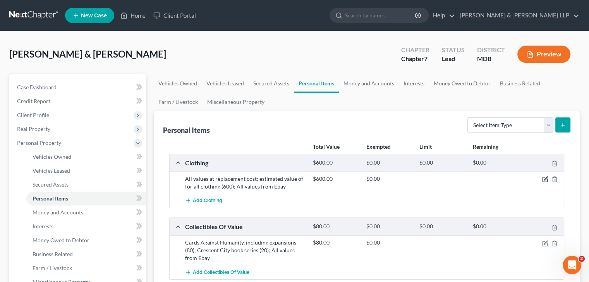
click at [544, 180] on icon "button" at bounding box center [545, 179] width 6 height 6
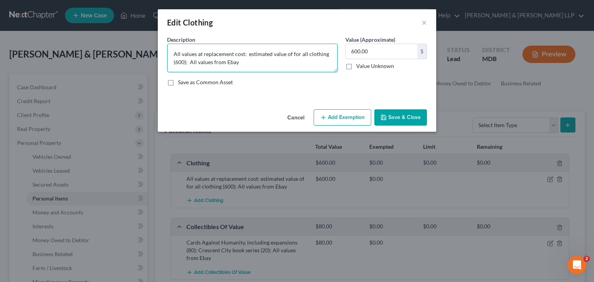
click at [192, 61] on textarea "All values at replacement cost: estimated value of for all clothing (600); All …" at bounding box center [252, 58] width 171 height 29
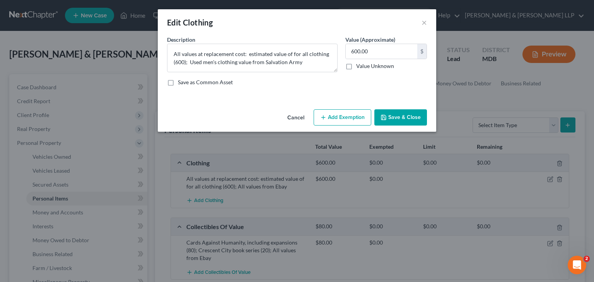
click at [407, 123] on button "Save & Close" at bounding box center [401, 118] width 53 height 16
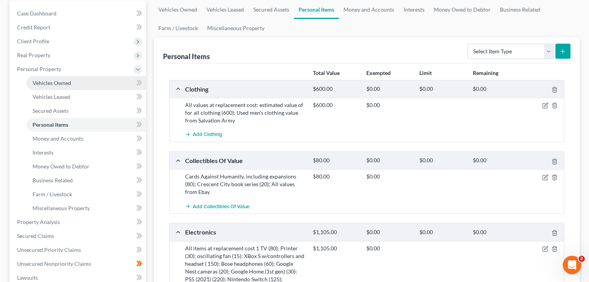
scroll to position [65, 0]
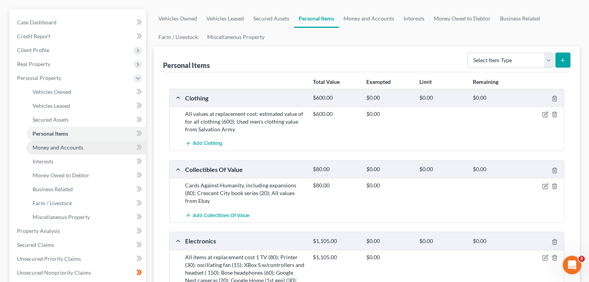
click at [54, 146] on span "Money and Accounts" at bounding box center [58, 147] width 51 height 7
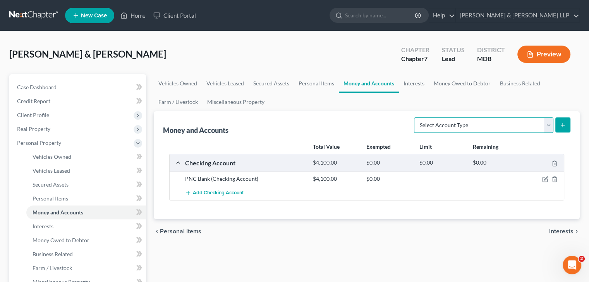
click at [467, 128] on select "Select Account Type Brokerage Cash on Hand Certificates of Deposit Checking Acc…" at bounding box center [483, 125] width 139 height 15
click at [415, 118] on select "Select Account Type Brokerage Cash on Hand Certificates of Deposit Checking Acc…" at bounding box center [483, 125] width 139 height 15
click at [563, 130] on button "submit" at bounding box center [562, 125] width 15 height 15
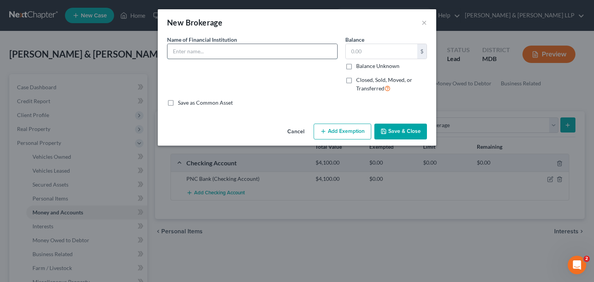
click at [269, 54] on input "text" at bounding box center [253, 51] width 170 height 15
click at [424, 24] on button "×" at bounding box center [424, 22] width 5 height 9
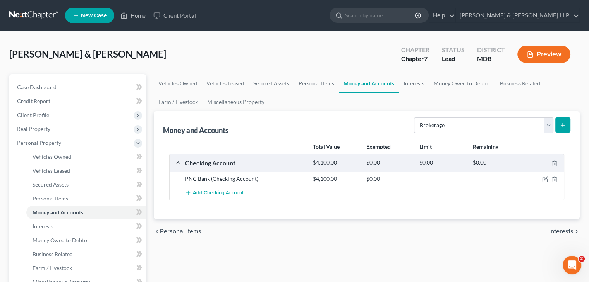
click at [563, 126] on icon "submit" at bounding box center [562, 125] width 6 height 6
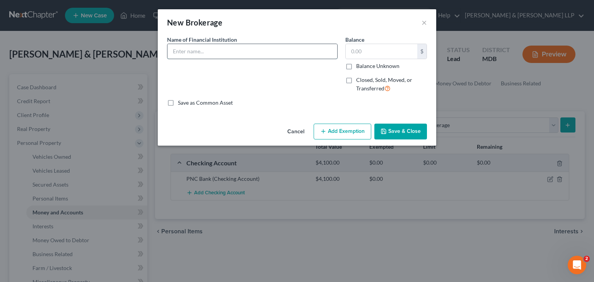
click at [190, 53] on input "text" at bounding box center [253, 51] width 170 height 15
click at [370, 56] on input "text" at bounding box center [382, 51] width 72 height 15
click at [405, 132] on button "Save & Close" at bounding box center [401, 132] width 53 height 16
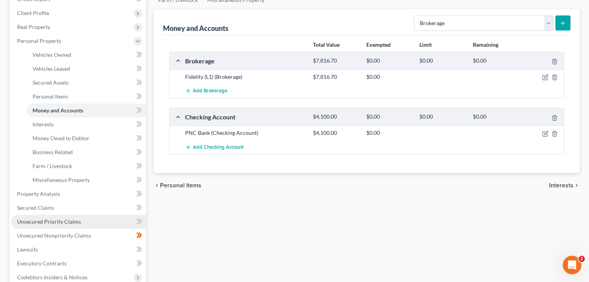
scroll to position [116, 0]
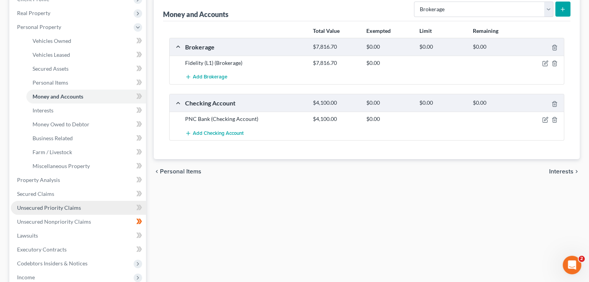
click at [38, 209] on span "Unsecured Priority Claims" at bounding box center [49, 208] width 64 height 7
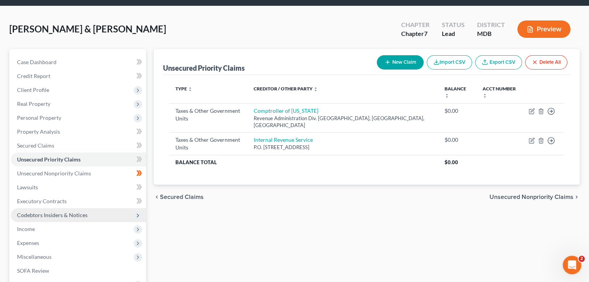
scroll to position [39, 0]
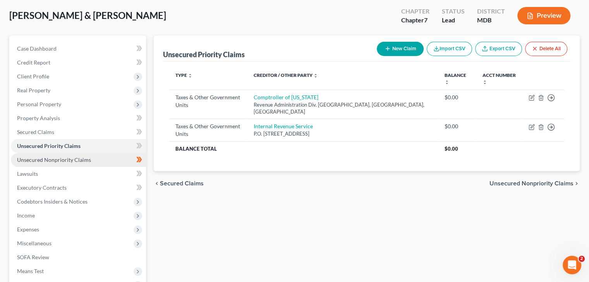
click at [60, 155] on link "Unsecured Nonpriority Claims" at bounding box center [78, 160] width 135 height 14
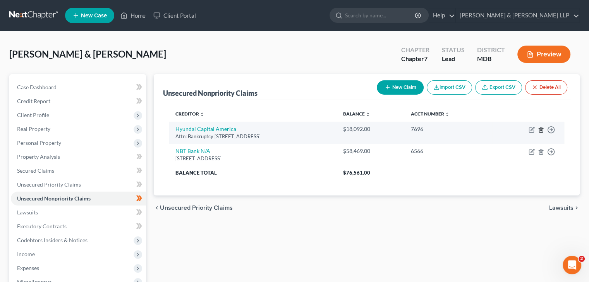
click at [539, 131] on icon "button" at bounding box center [541, 130] width 6 height 6
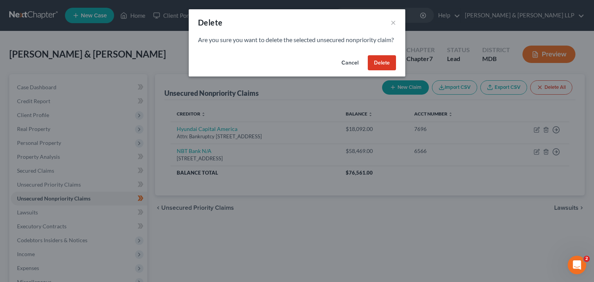
click at [380, 71] on button "Delete" at bounding box center [382, 62] width 28 height 15
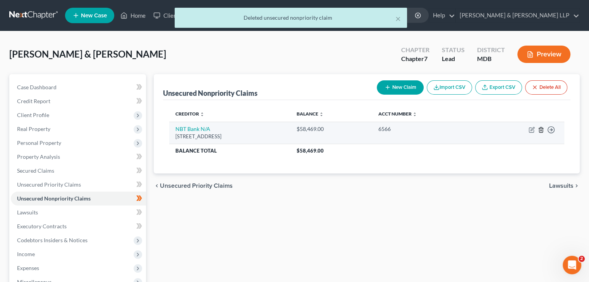
click at [540, 130] on line "button" at bounding box center [540, 131] width 0 height 2
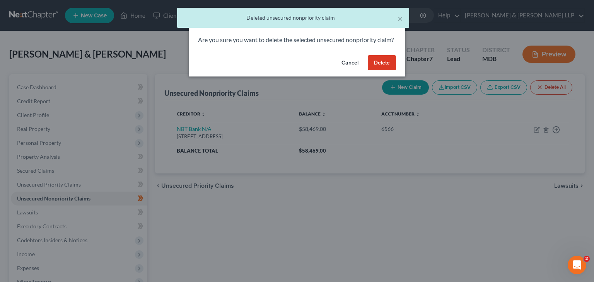
click at [387, 71] on button "Delete" at bounding box center [382, 62] width 28 height 15
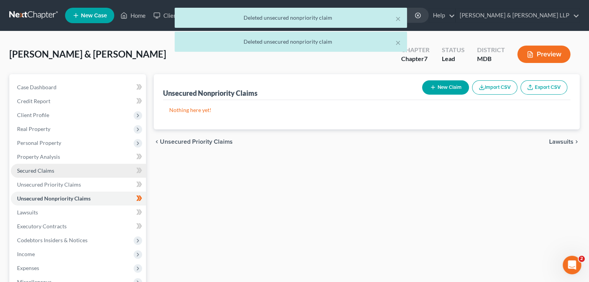
click at [37, 177] on link "Secured Claims" at bounding box center [78, 171] width 135 height 14
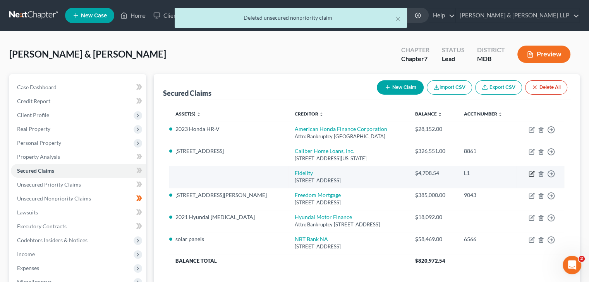
click at [530, 172] on icon "button" at bounding box center [531, 174] width 6 height 6
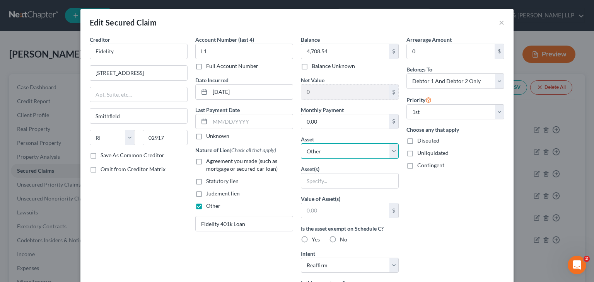
click at [303, 152] on select "Select Other Multiple Assets [STREET_ADDRESS][PERSON_NAME] - $390600.0 2021 Hyu…" at bounding box center [350, 151] width 98 height 15
click at [301, 144] on select "Select Other Multiple Assets [STREET_ADDRESS][PERSON_NAME] - $390600.0 2021 Hyu…" at bounding box center [350, 151] width 98 height 15
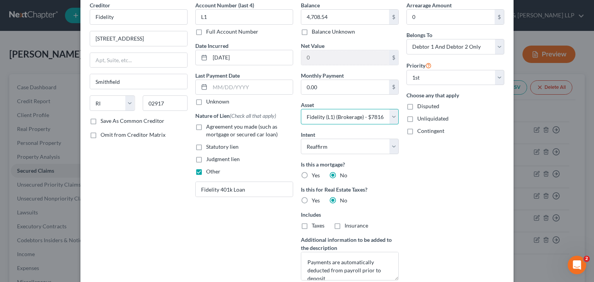
scroll to position [109, 0]
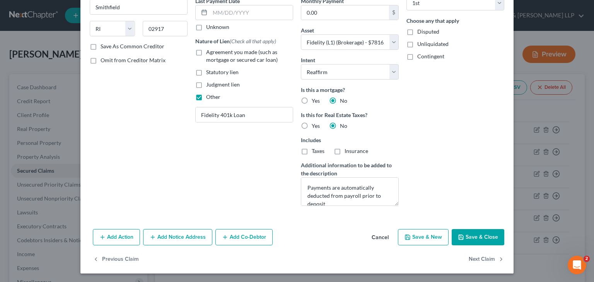
click at [474, 233] on button "Save & Close" at bounding box center [478, 237] width 53 height 16
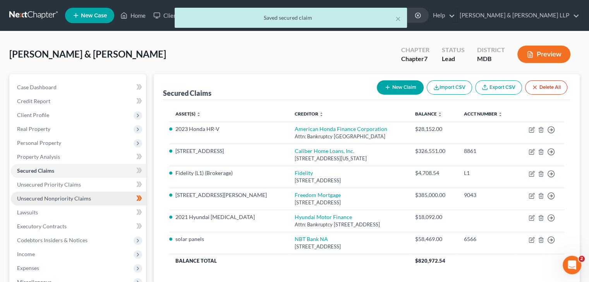
click at [39, 196] on span "Unsecured Nonpriority Claims" at bounding box center [54, 198] width 74 height 7
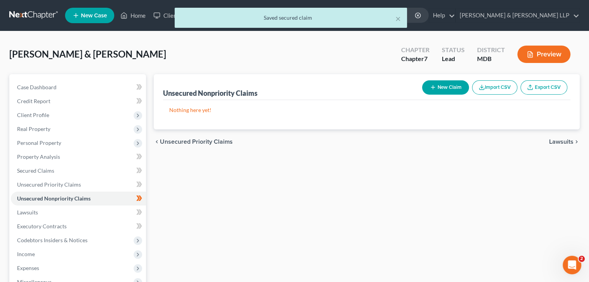
click at [441, 88] on button "New Claim" at bounding box center [445, 87] width 47 height 14
